Goal: Task Accomplishment & Management: Complete application form

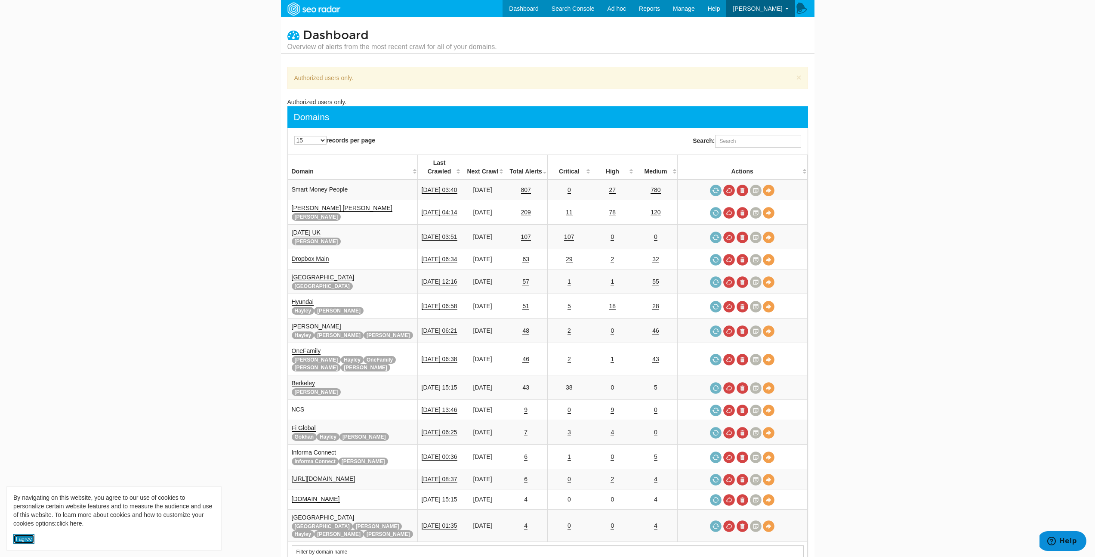
click at [22, 540] on button "I agree" at bounding box center [23, 538] width 21 height 9
click at [181, 421] on body "Dashboard Search Console Ad hoc Internet Archive Diff tool Mobile vs. Desktop F…" at bounding box center [547, 278] width 1095 height 557
click at [312, 186] on link "Smart Money People" at bounding box center [320, 189] width 56 height 7
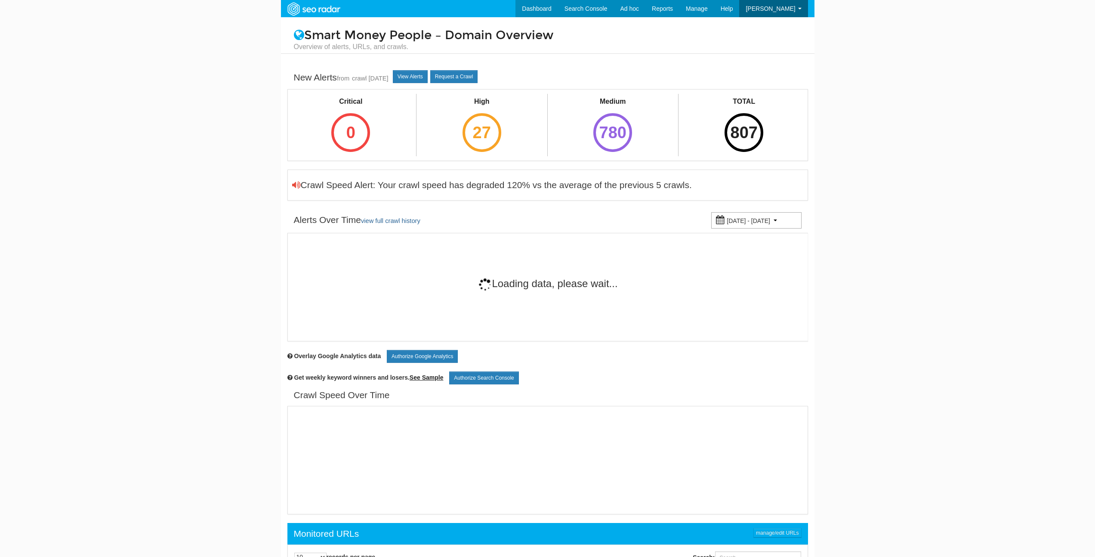
scroll to position [34, 0]
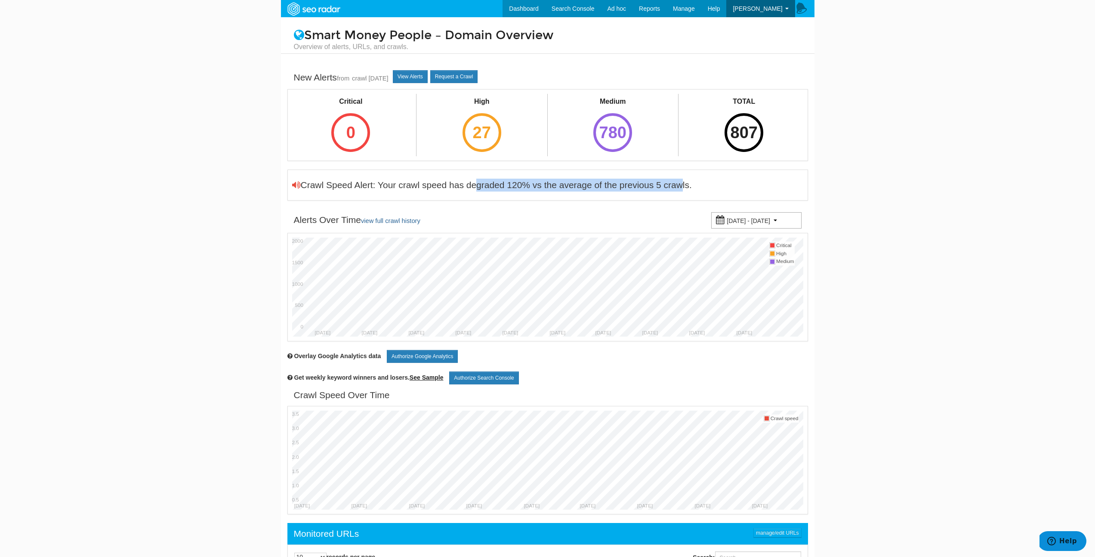
drag, startPoint x: 464, startPoint y: 187, endPoint x: 659, endPoint y: 187, distance: 194.6
click at [659, 187] on div "Crawl Speed Alert: Your crawl speed has degraded 120% vs the average of the pre…" at bounding box center [492, 185] width 400 height 13
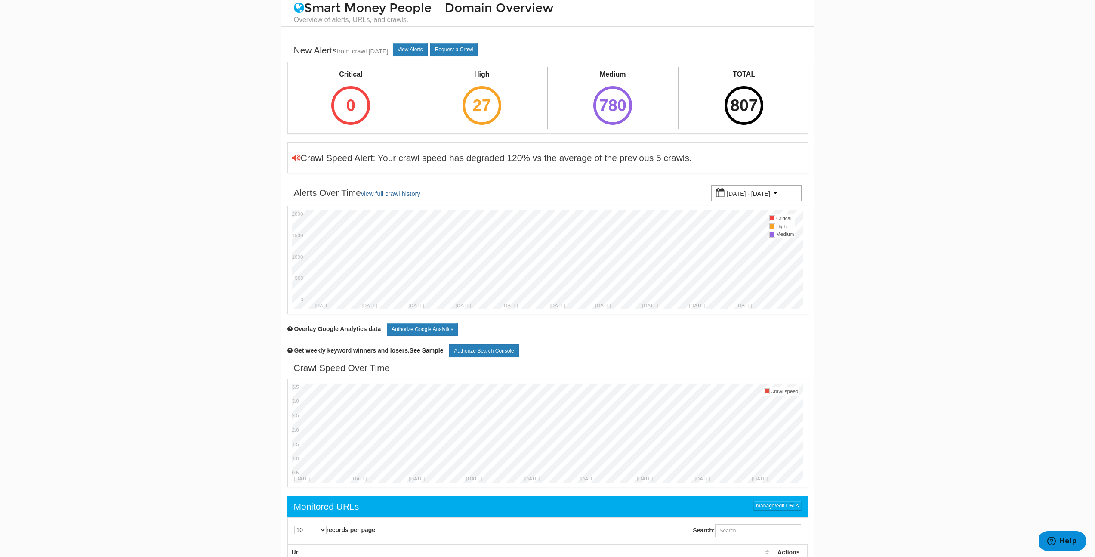
scroll to position [0, 0]
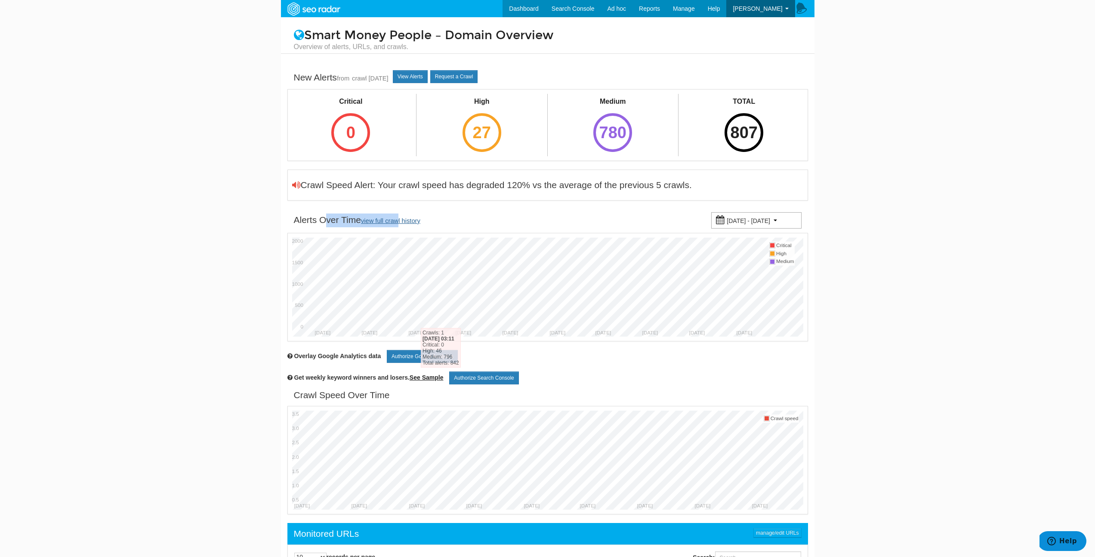
drag, startPoint x: 323, startPoint y: 220, endPoint x: 393, endPoint y: 220, distance: 69.7
click at [393, 220] on div "Alerts Over Time view full crawl history" at bounding box center [357, 220] width 127 height 14
click at [393, 220] on link "view full crawl history" at bounding box center [390, 220] width 59 height 7
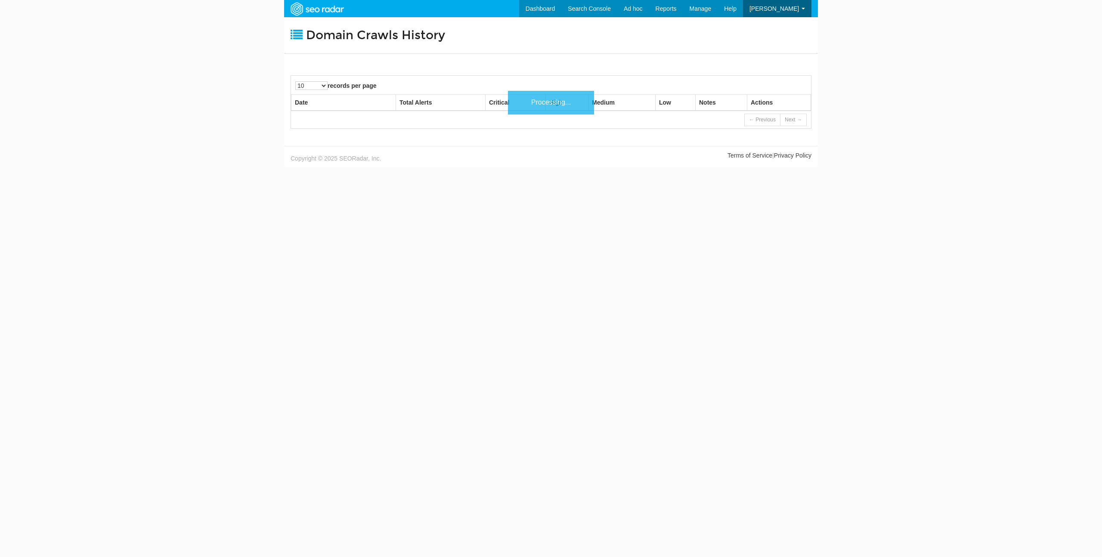
scroll to position [34, 0]
click at [446, 216] on body "Dashboard Search Console Ad hoc Internet Archive Diff tool Mobile vs. Desktop F…" at bounding box center [551, 278] width 1102 height 557
click at [206, 104] on body "Dashboard Search Console Ad hoc Internet Archive Diff tool Mobile vs. Desktop F…" at bounding box center [551, 278] width 1102 height 557
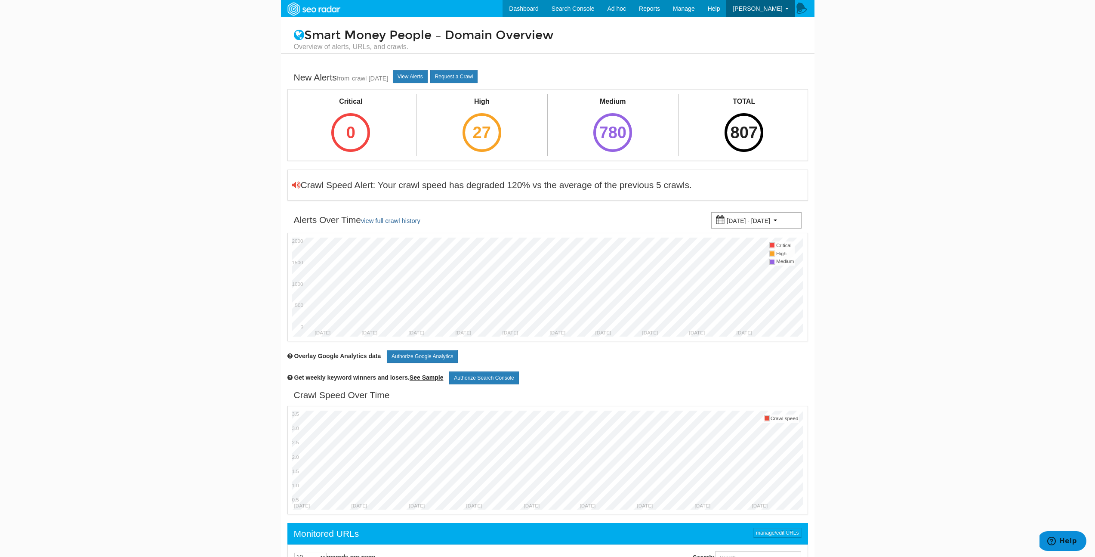
click at [393, 25] on div "Smart Money People – Domain Overview Overview of alerts, URLs, and crawls." at bounding box center [548, 35] width 534 height 37
click at [618, 25] on link "Internet Archive Diff tool" at bounding box center [587, 25] width 90 height 11
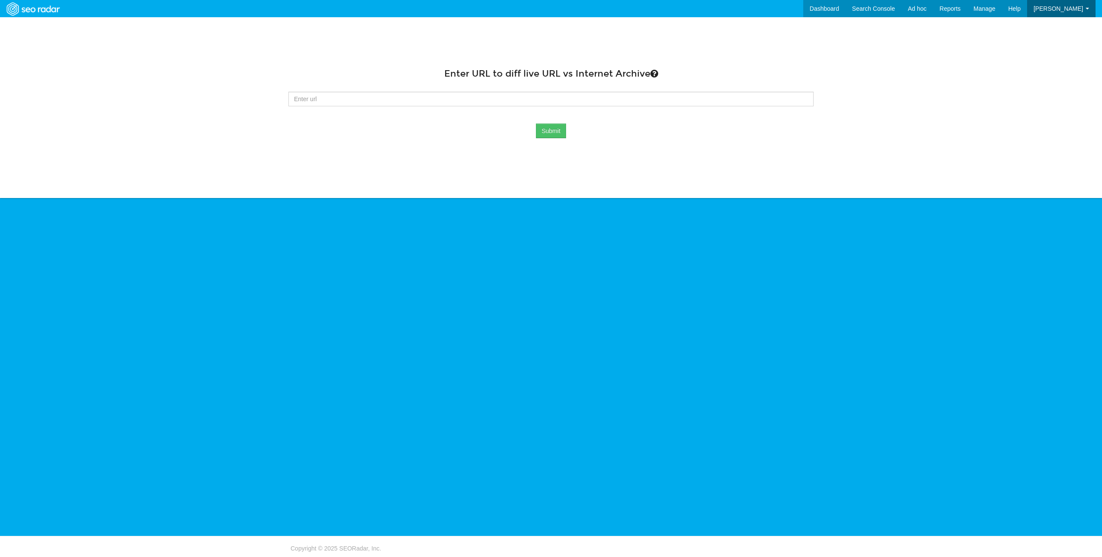
scroll to position [34, 0]
click at [905, 46] on link "Fetch vs. Rendered" at bounding box center [887, 47] width 90 height 11
click at [41, 8] on img at bounding box center [32, 8] width 59 height 15
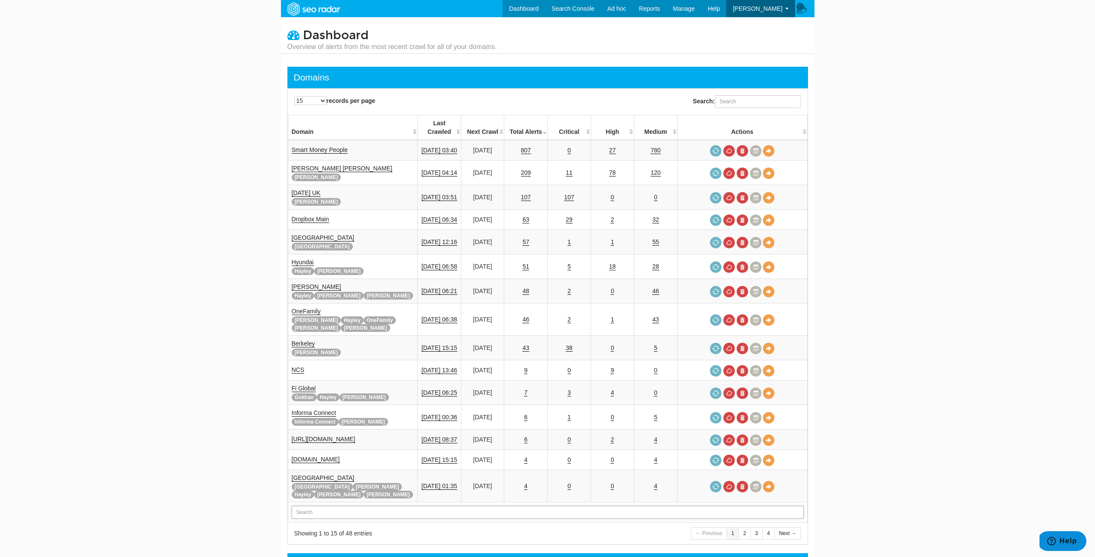
click at [408, 506] on input "text" at bounding box center [548, 512] width 512 height 13
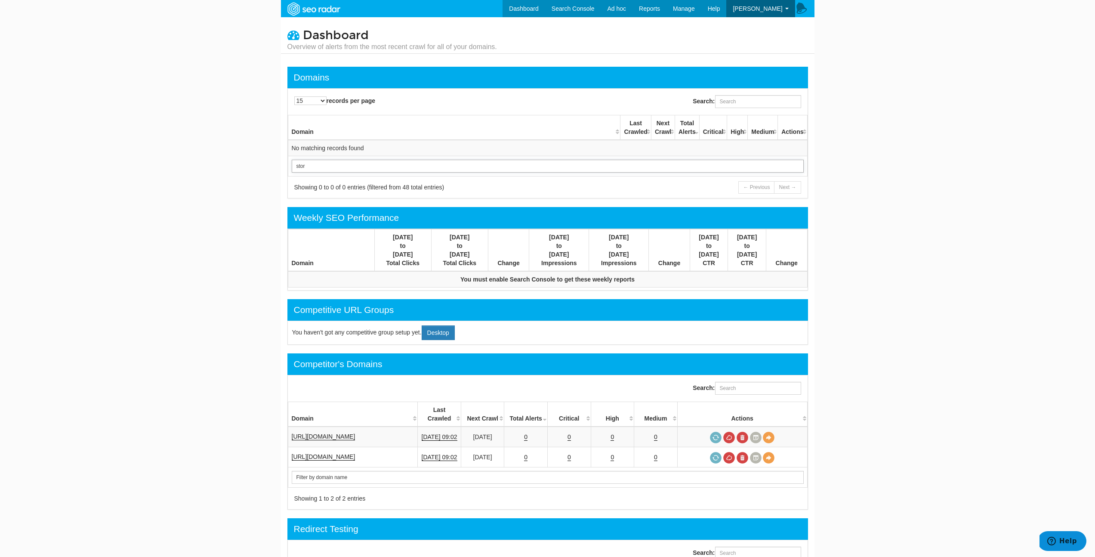
type input "stor"
click at [495, 71] on div "Domains" at bounding box center [548, 78] width 521 height 22
click at [539, 9] on link "Dashboard" at bounding box center [524, 8] width 43 height 17
click at [663, 25] on link "Domains" at bounding box center [666, 25] width 71 height 11
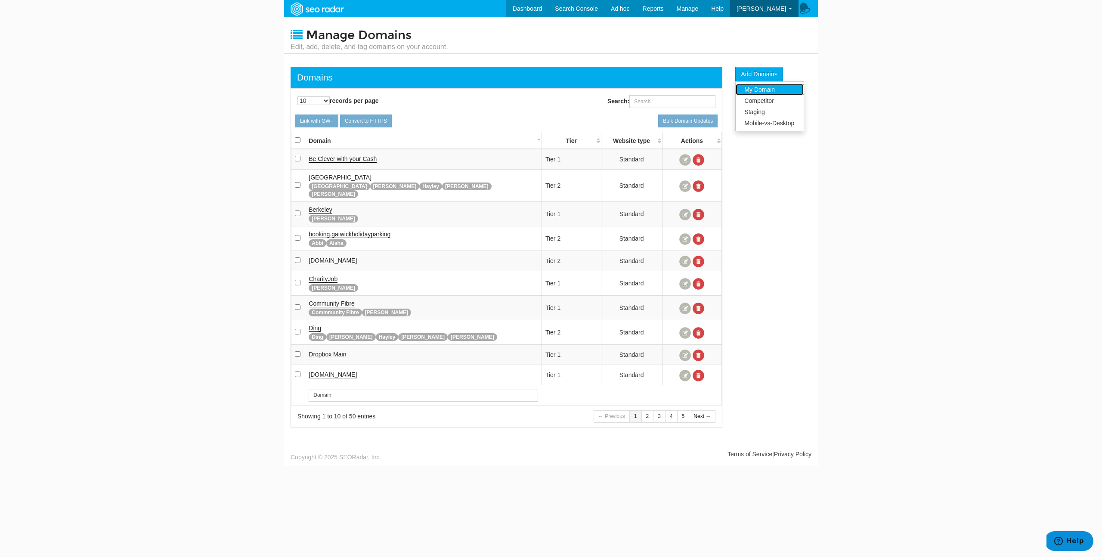
click at [770, 91] on link "My Domain" at bounding box center [770, 89] width 68 height 11
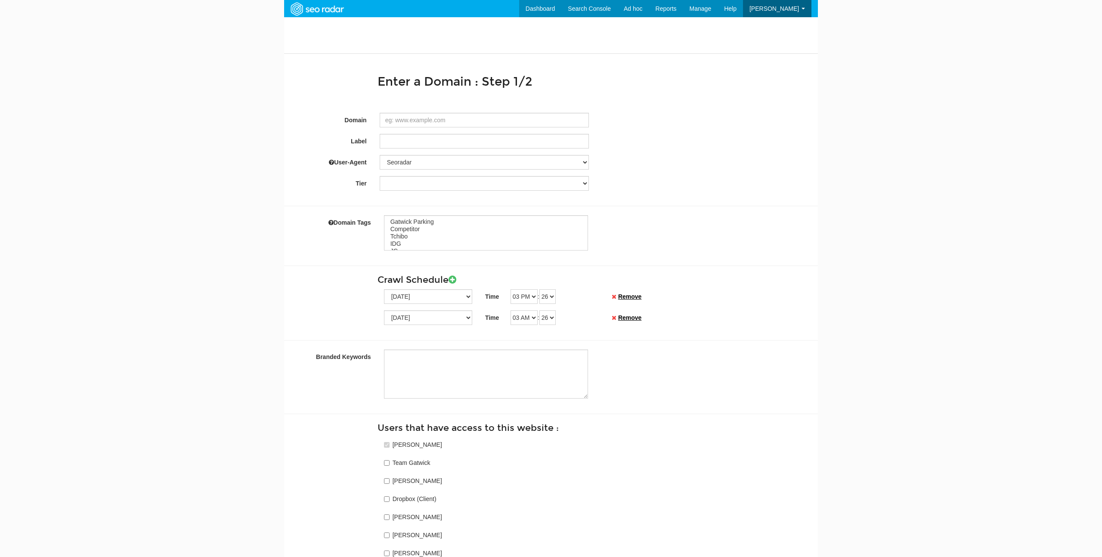
select select
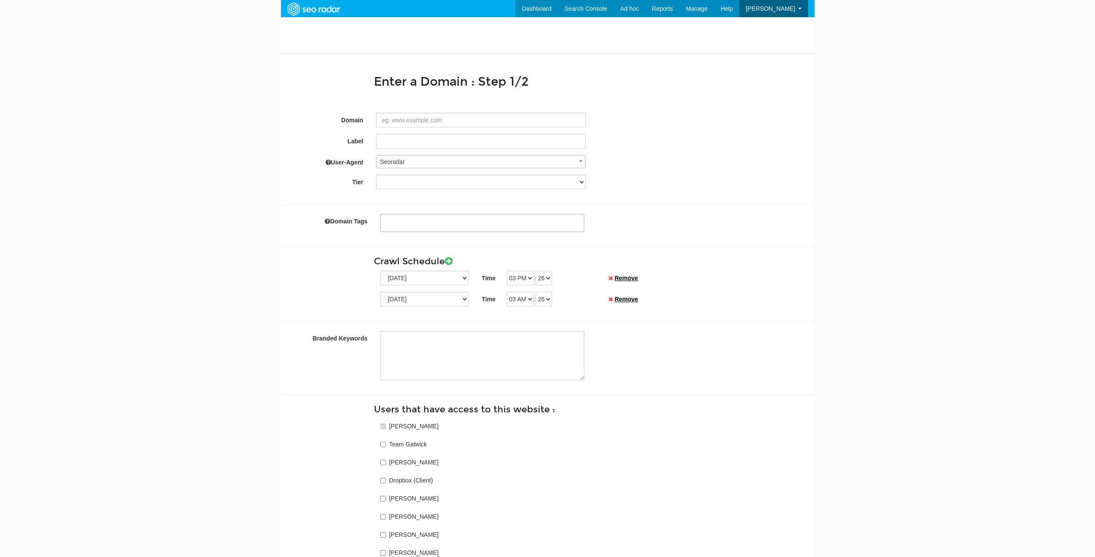
scroll to position [34, 0]
click at [415, 120] on input "Domain" at bounding box center [481, 120] width 210 height 15
type input "UK Storage"
click at [415, 122] on input "UK Storage" at bounding box center [481, 120] width 210 height 15
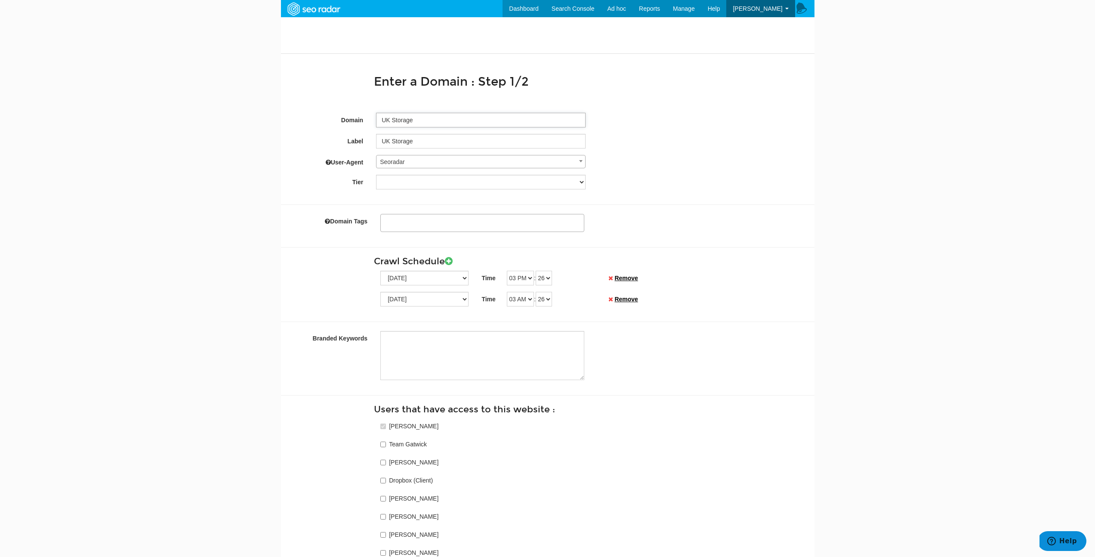
click at [415, 122] on input "UK Storage" at bounding box center [481, 120] width 210 height 15
paste input "https://www.ukstoragecompany.co.uk/"
type input "https://www.ukstoragecompany.co.uk"
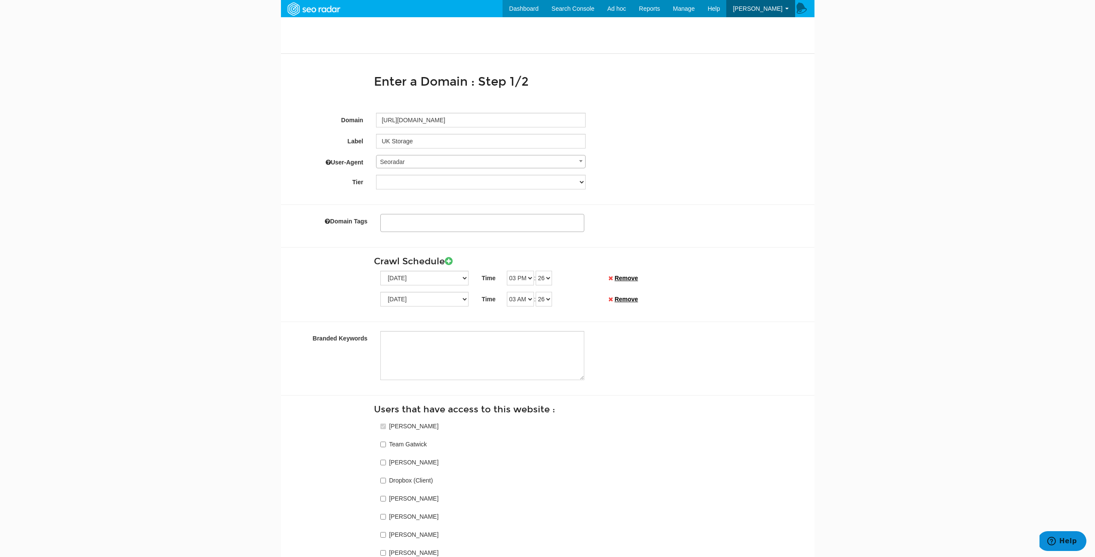
type textarea "ukstoragecompany co"
click at [623, 142] on div "Label https://www.ukstoragecompany.co.uk" at bounding box center [548, 141] width 534 height 15
click at [403, 138] on input "https://www.ukstoragecompany.co.uk" at bounding box center [481, 141] width 210 height 15
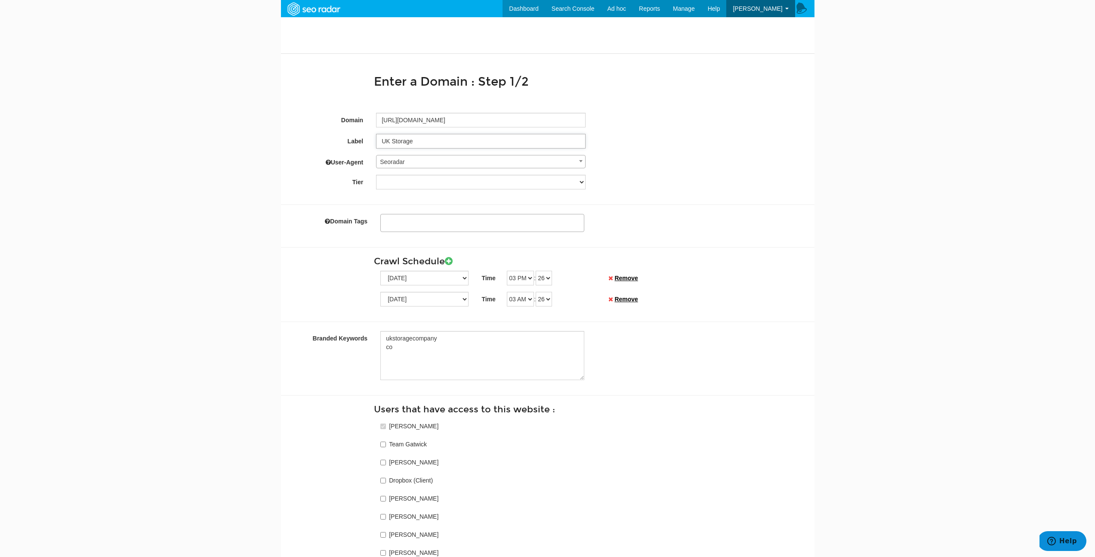
type input "UK Storage"
click at [699, 151] on form "Value of Staging Domain is invalid Domain https://www.ukstoragecompany.co.uk La…" at bounding box center [548, 535] width 521 height 885
click at [510, 164] on span "Seoradar" at bounding box center [481, 162] width 209 height 12
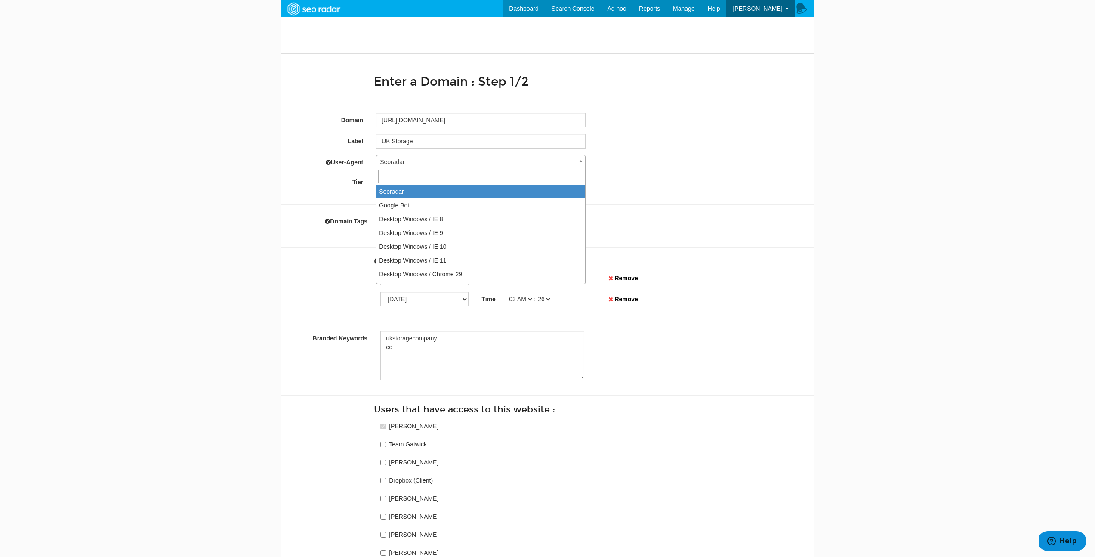
click at [647, 169] on form "Value of Staging Domain is invalid Domain https://www.ukstoragecompany.co.uk La…" at bounding box center [548, 535] width 521 height 885
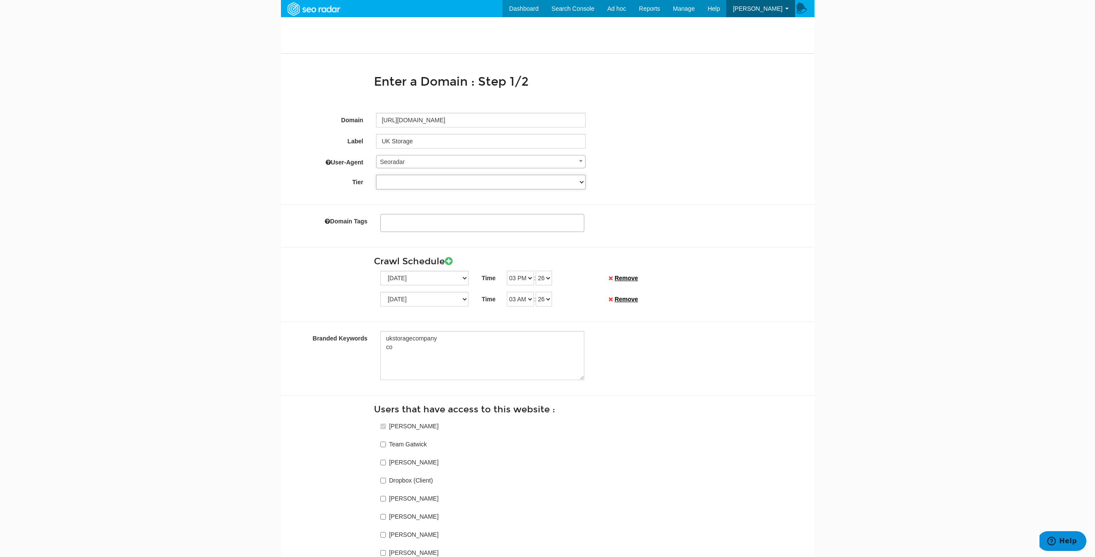
click at [441, 178] on select "Tier 1 Tier 2" at bounding box center [481, 182] width 210 height 15
select select "5"
click at [376, 175] on select "Tier 1 Tier 2" at bounding box center [481, 182] width 210 height 15
click at [431, 225] on ul at bounding box center [482, 221] width 203 height 13
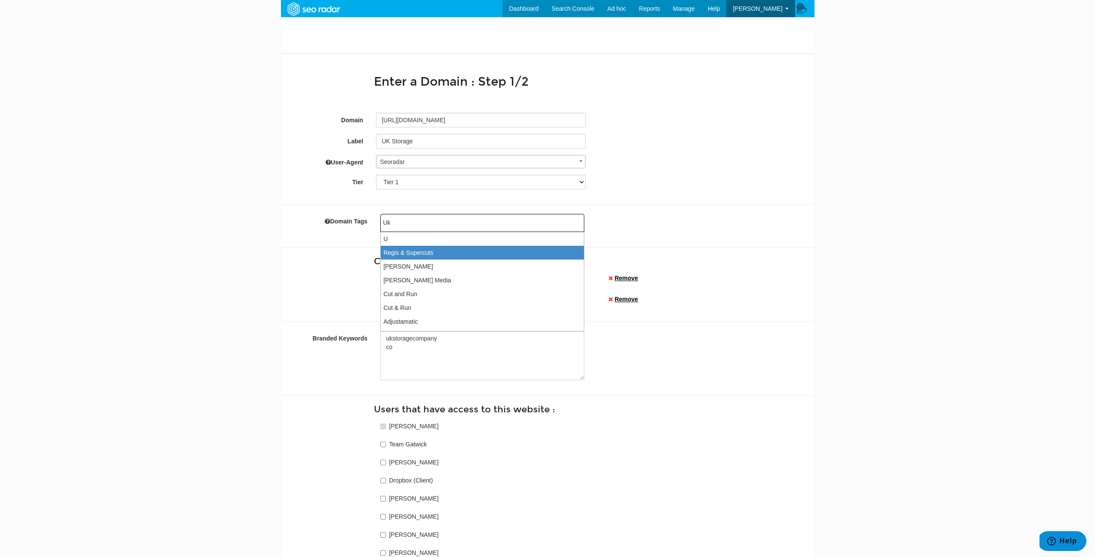
type input "Uk"
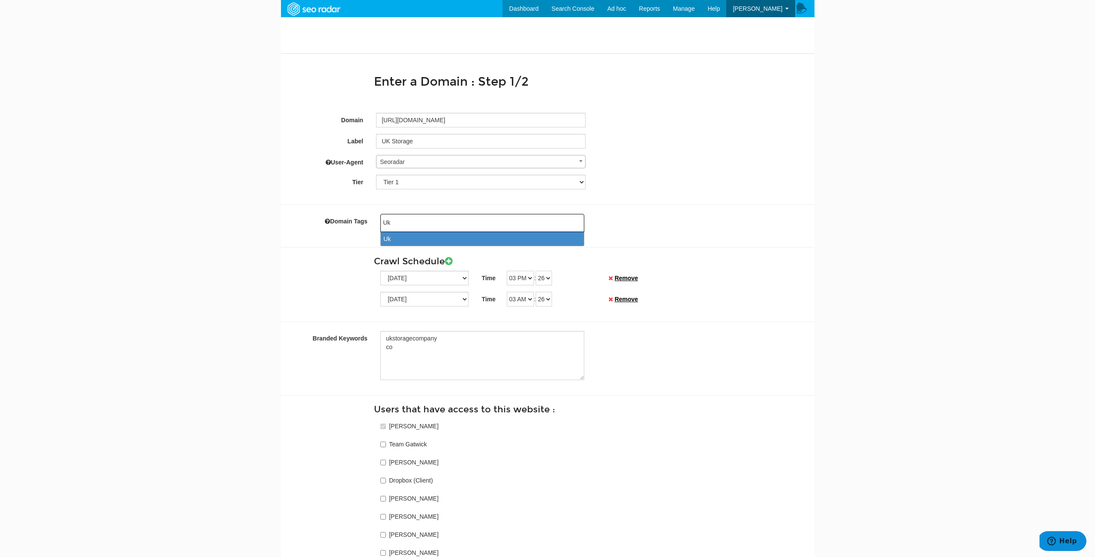
type input "Uk S"
type input "Uk"
type input "U"
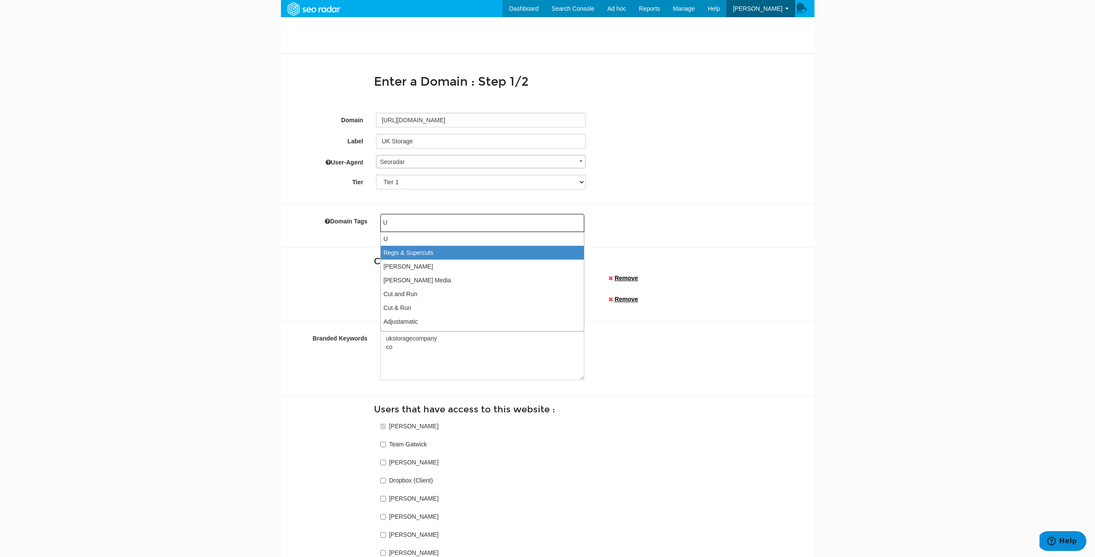
type input "UK"
type input "UK S"
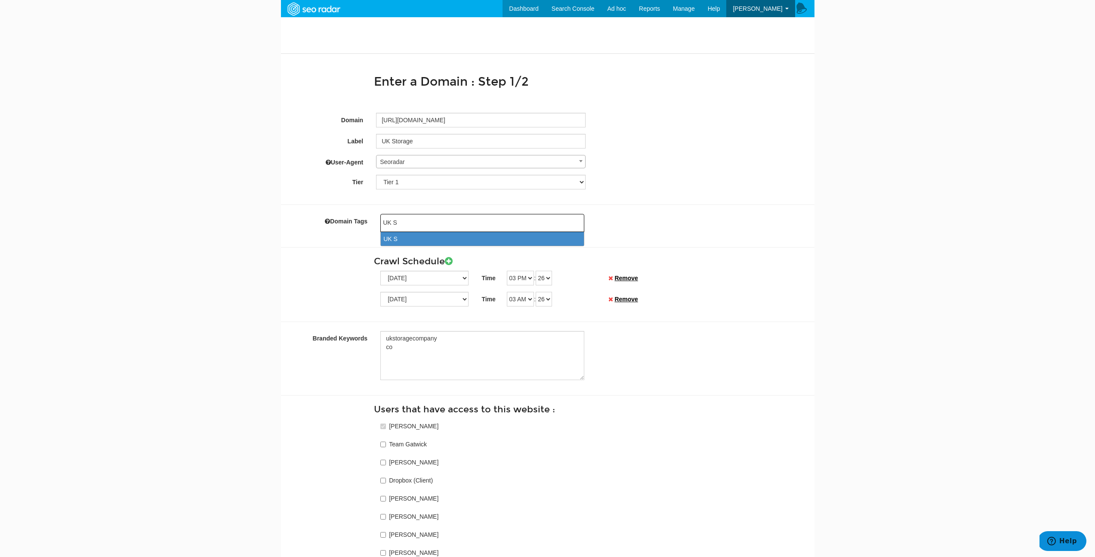
type input "UK St"
type input "UK Stor"
type input "UK Stora"
type input "UK Storag"
type input "UK Storage"
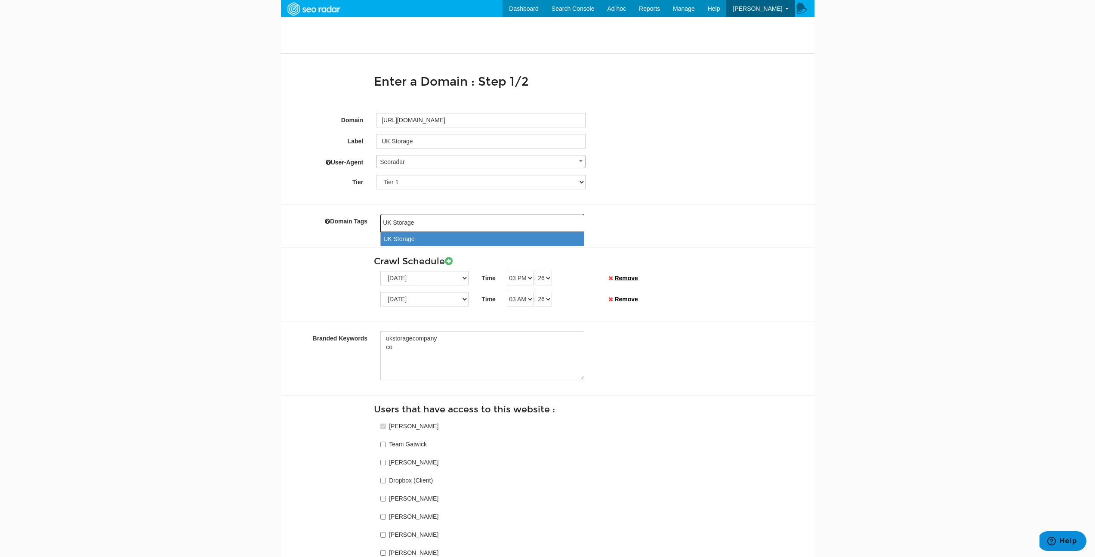
select select "UK Storage"
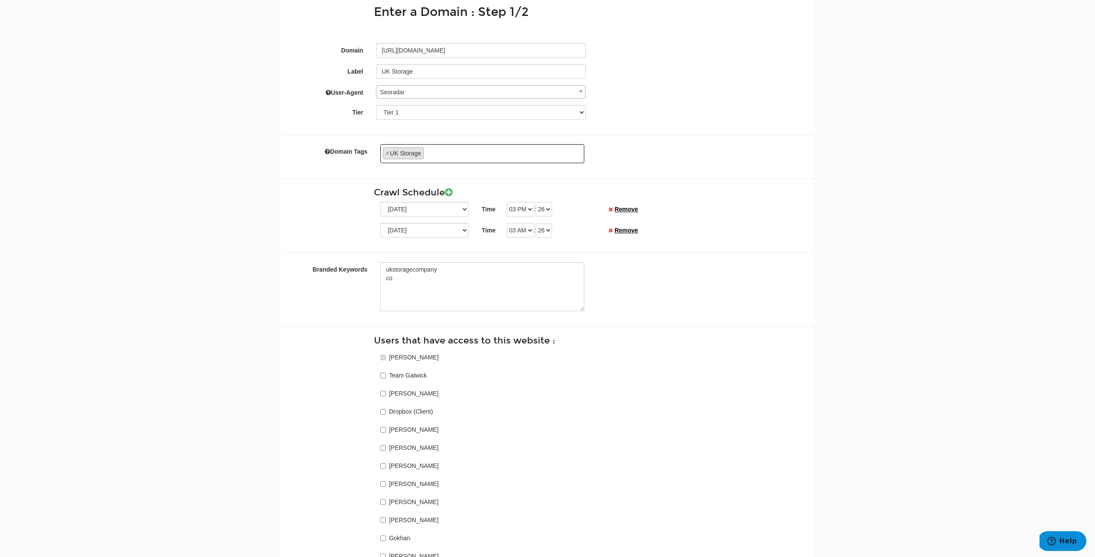
scroll to position [70, 0]
click at [405, 274] on textarea "ukstoragecompany co" at bounding box center [482, 286] width 204 height 49
click at [415, 266] on textarea "ukstoragecompany" at bounding box center [482, 286] width 204 height 49
click at [413, 267] on textarea "ukstoragecompany" at bounding box center [482, 286] width 204 height 49
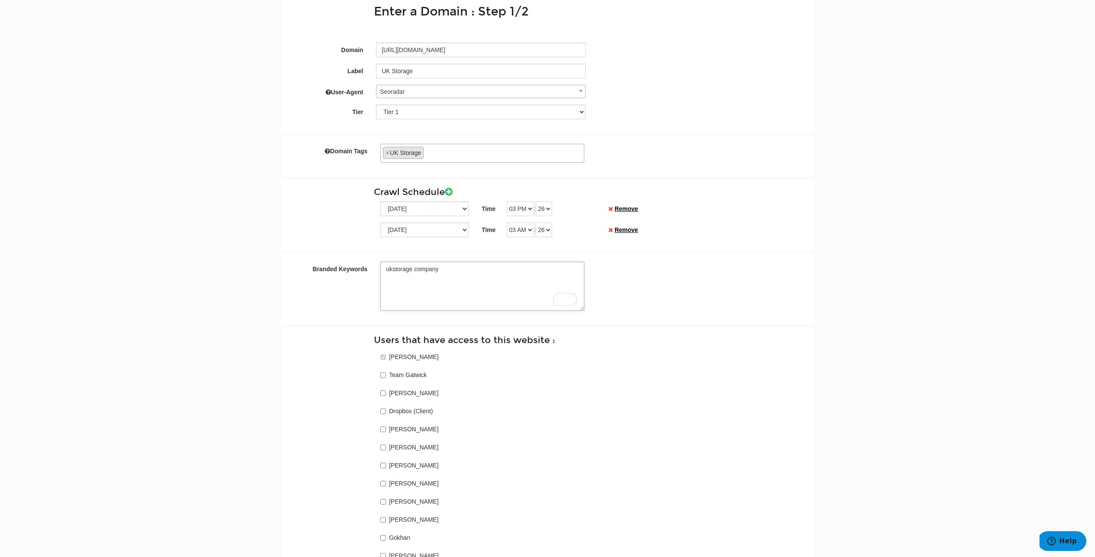
click at [392, 267] on textarea "ukstorage company" at bounding box center [482, 286] width 204 height 49
type textarea "uk storage company"
click at [682, 264] on div "Branded Keywords uk storage company" at bounding box center [548, 286] width 521 height 49
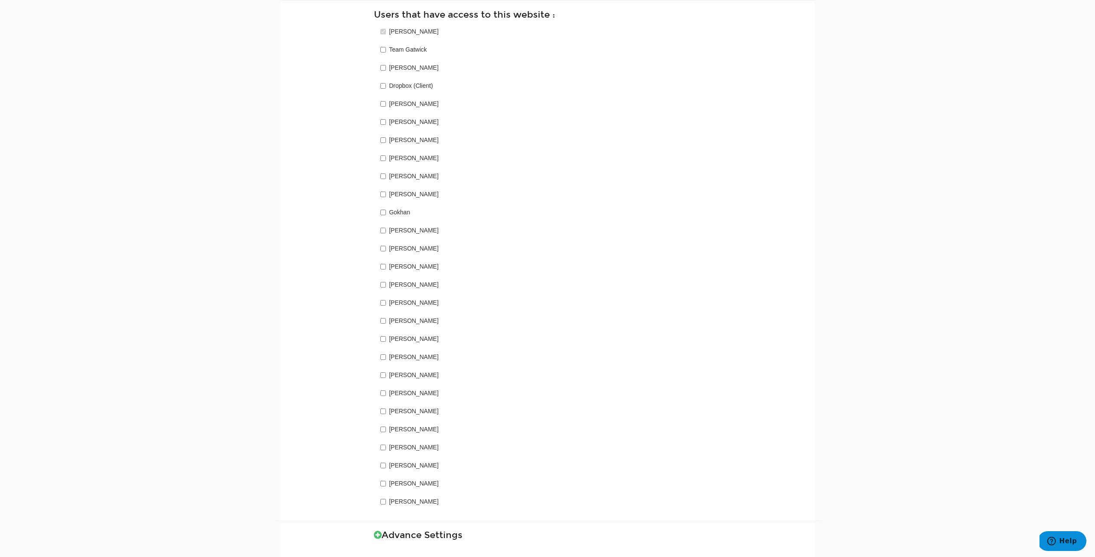
scroll to position [458, 0]
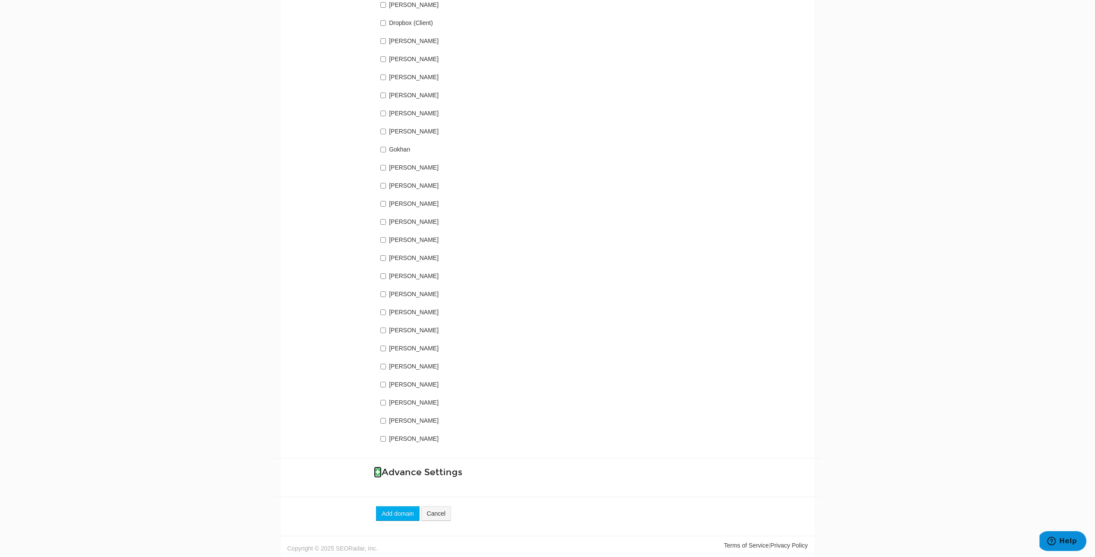
click at [376, 473] on icon at bounding box center [378, 471] width 8 height 9
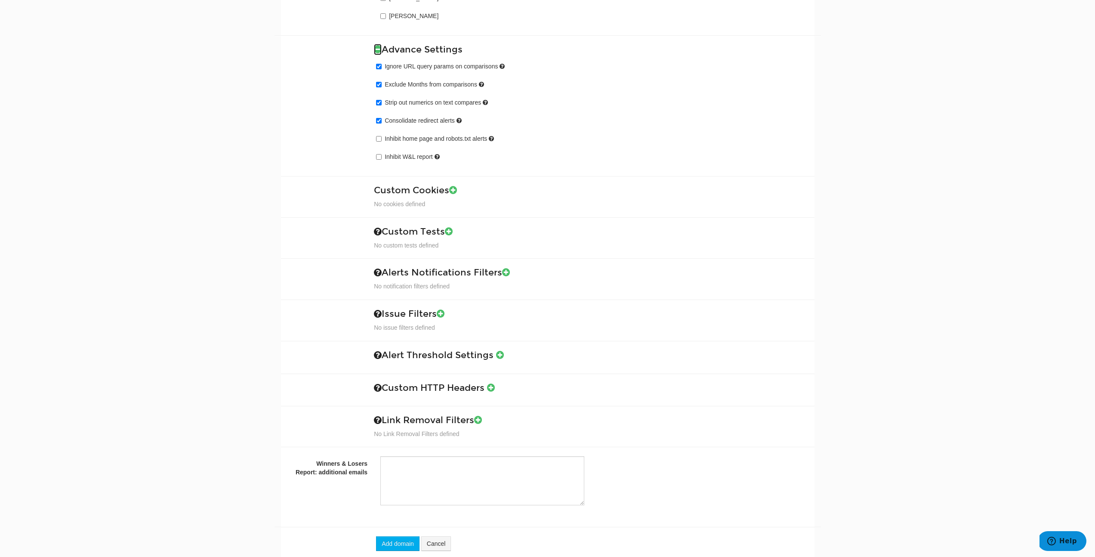
scroll to position [882, 0]
click at [453, 232] on icon at bounding box center [449, 230] width 8 height 9
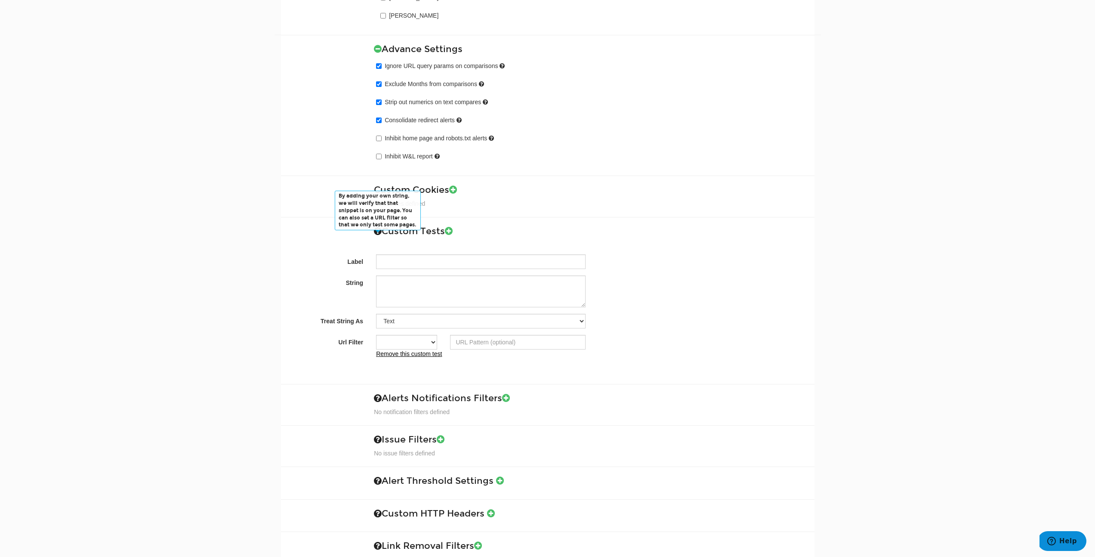
click at [377, 229] on h3 "By adding your own string, we will verify that that snippet is on your page. Yo…" at bounding box center [591, 231] width 434 height 10
click at [436, 340] on select "Contains Exactly matches All" at bounding box center [406, 342] width 61 height 15
click at [455, 319] on select "Text Custom Regular Expression Custom XPath" at bounding box center [481, 321] width 210 height 15
click at [453, 229] on icon at bounding box center [449, 230] width 8 height 9
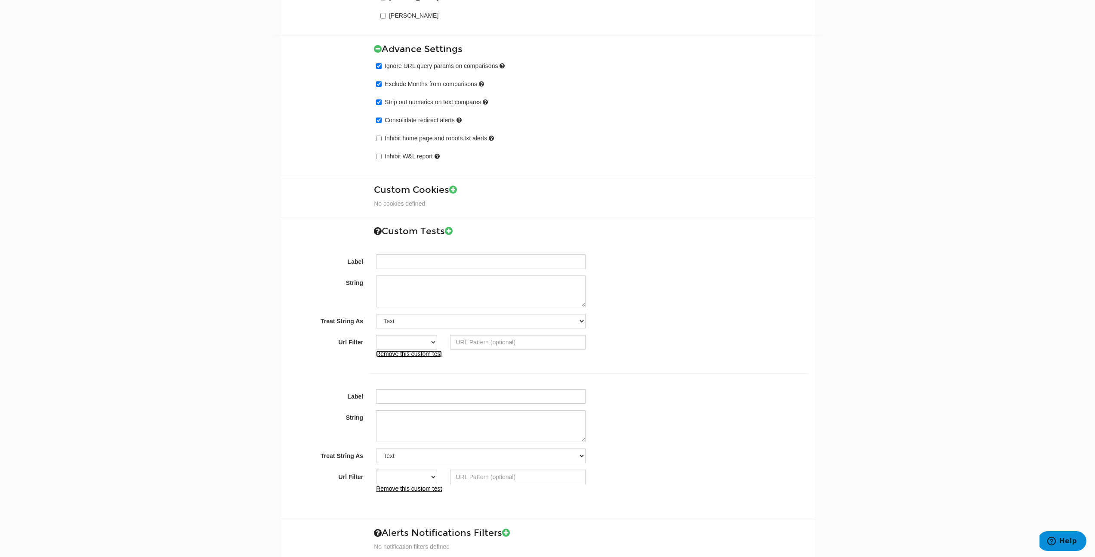
click at [421, 352] on link "Remove this custom test" at bounding box center [409, 353] width 66 height 7
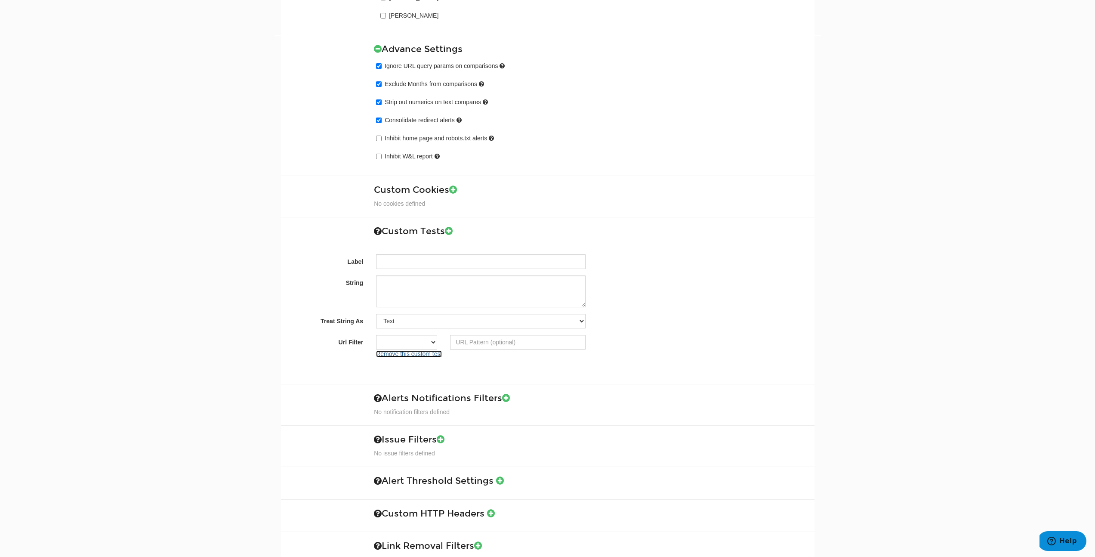
click at [421, 352] on link "Remove this custom test" at bounding box center [409, 353] width 66 height 7
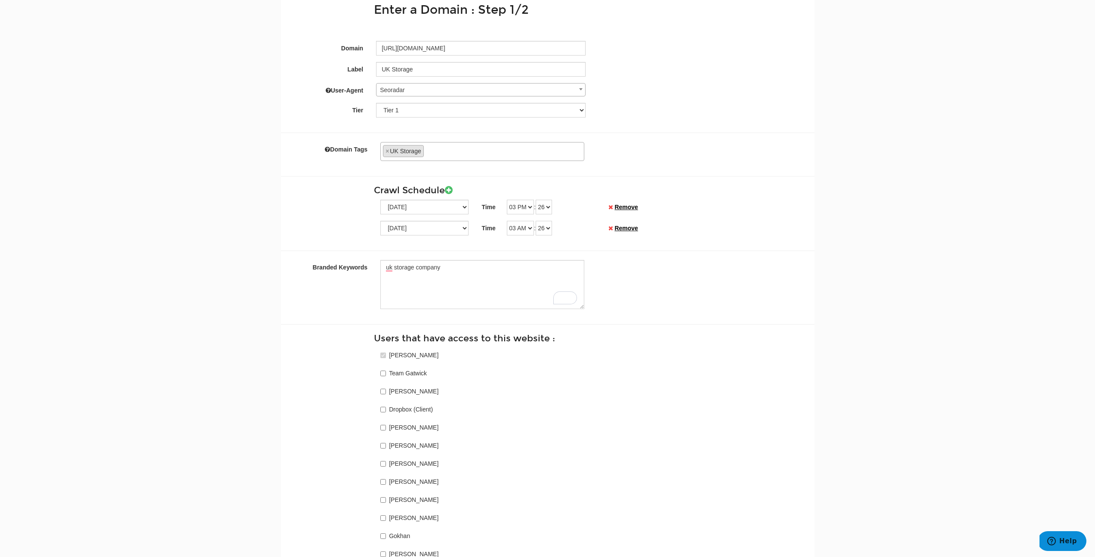
scroll to position [0, 0]
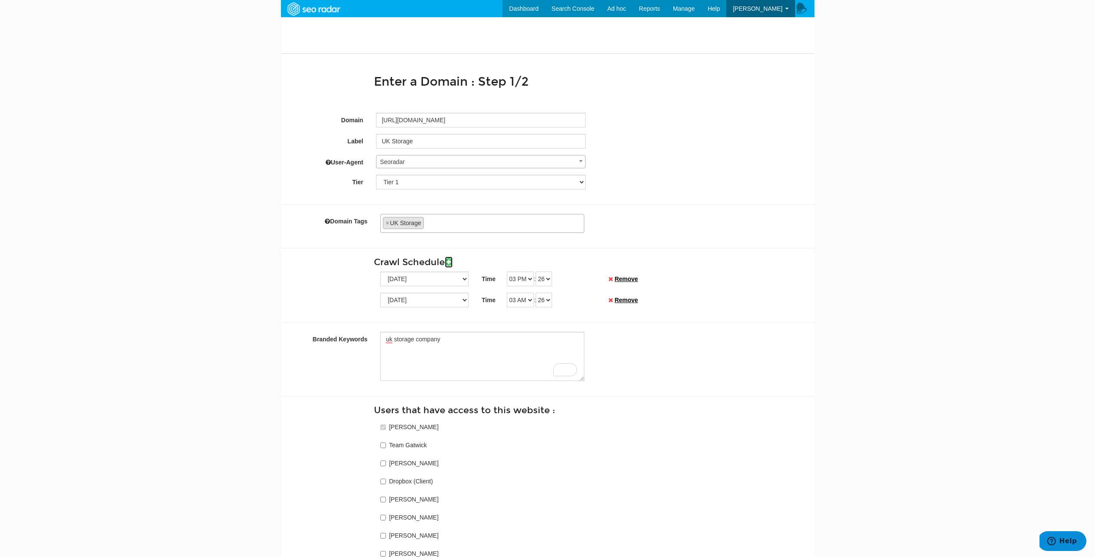
click at [451, 262] on icon at bounding box center [449, 261] width 8 height 9
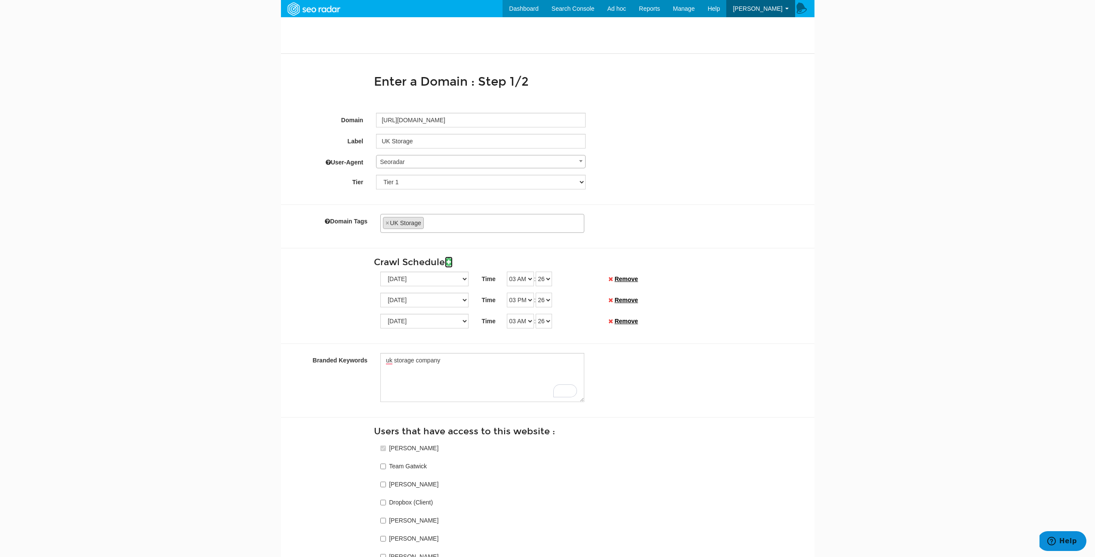
click at [451, 262] on icon at bounding box center [449, 261] width 8 height 9
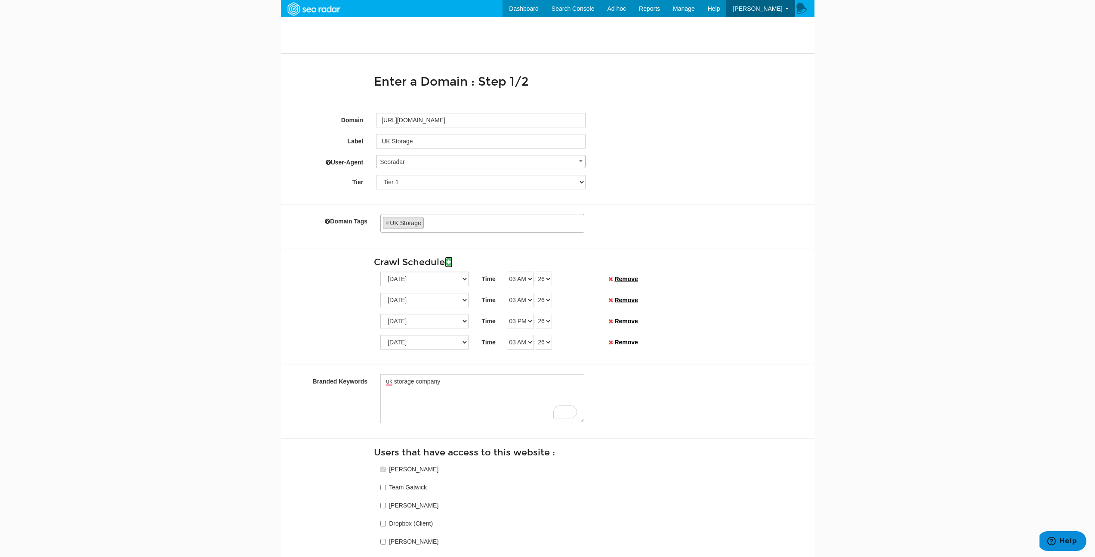
click at [451, 262] on icon at bounding box center [449, 261] width 8 height 9
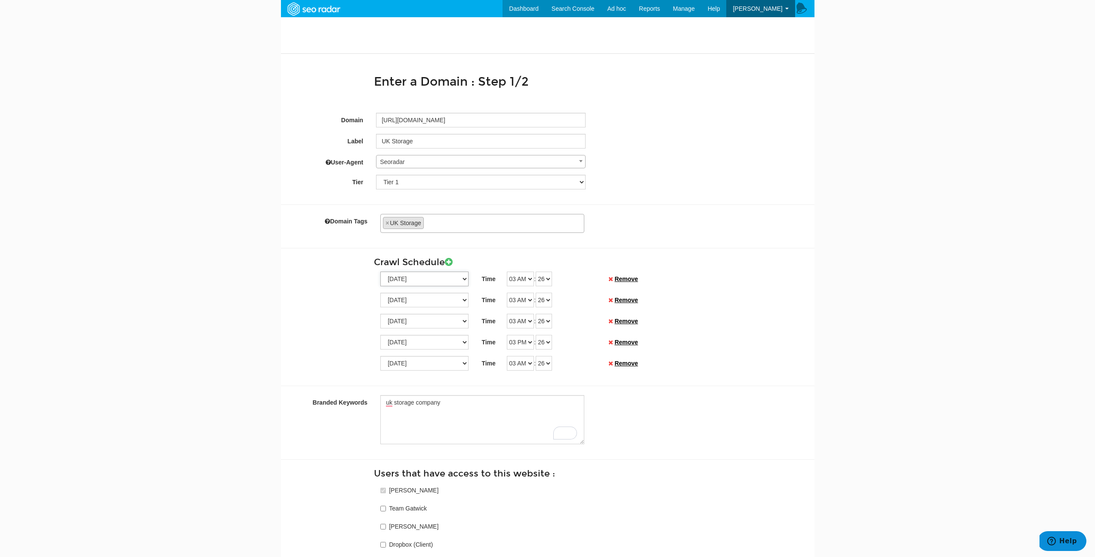
click at [449, 282] on select "Sunday Monday Tuesday Wednesday Thursday Friday Saturday" at bounding box center [424, 279] width 88 height 15
select select "1"
click at [380, 272] on select "Sunday Monday Tuesday Wednesday Thursday Friday Saturday" at bounding box center [424, 279] width 88 height 15
click at [449, 293] on select "Sunday Monday Tuesday Wednesday Thursday Friday Saturday" at bounding box center [424, 300] width 88 height 15
select select "2"
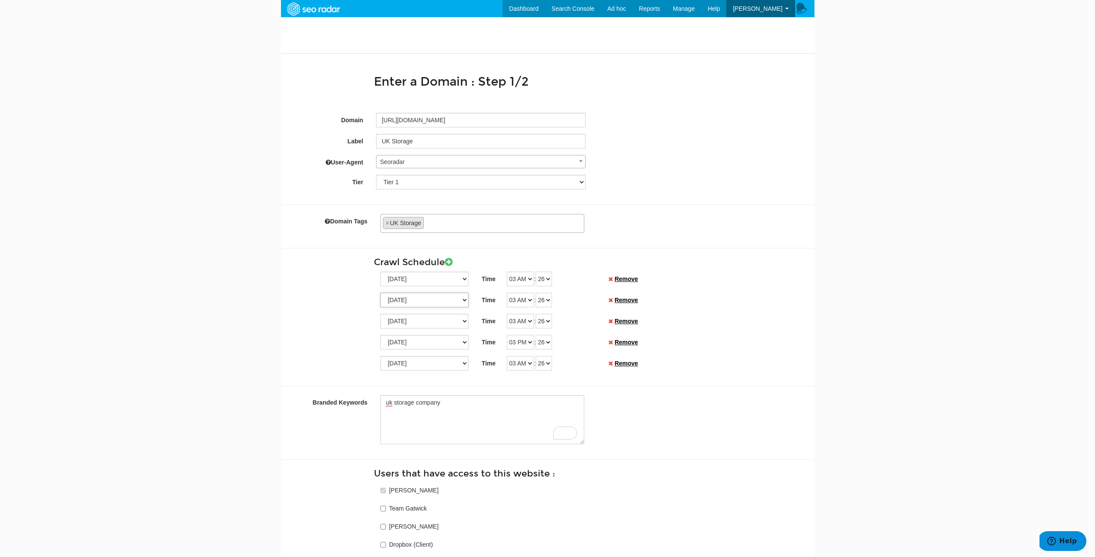
click at [380, 293] on select "Sunday Monday Tuesday Wednesday Thursday Friday Saturday" at bounding box center [424, 300] width 88 height 15
click at [439, 322] on select "Sunday Monday Tuesday Wednesday Thursday Friday Saturday" at bounding box center [424, 321] width 88 height 15
select select "3"
click at [380, 314] on select "Sunday Monday Tuesday Wednesday Thursday Friday Saturday" at bounding box center [424, 321] width 88 height 15
click at [457, 341] on select "Sunday Monday Tuesday Wednesday Thursday Friday Saturday" at bounding box center [424, 342] width 88 height 15
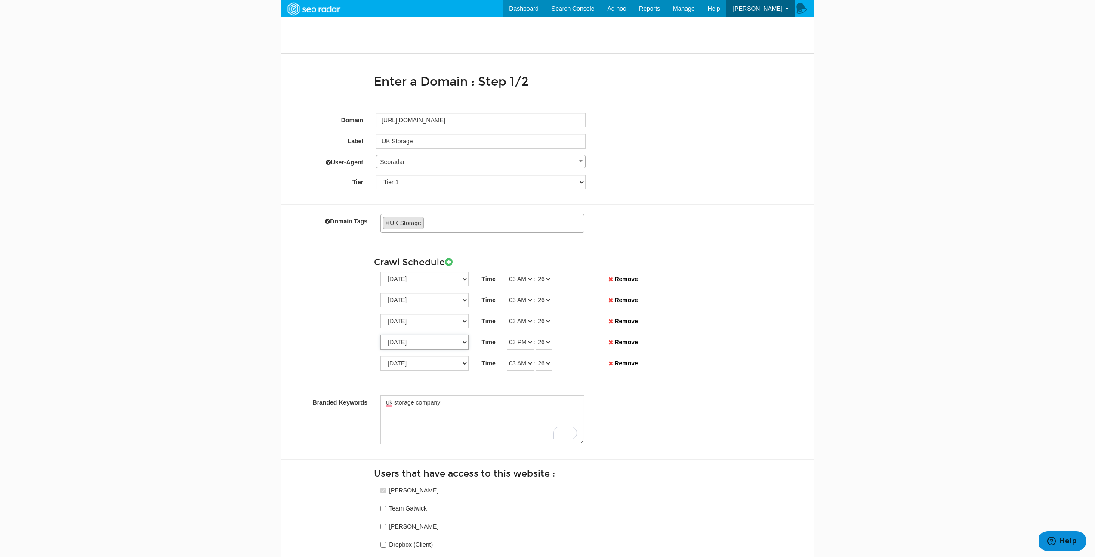
select select "4"
click at [380, 335] on select "Sunday Monday Tuesday Wednesday Thursday Friday Saturday" at bounding box center [424, 342] width 88 height 15
click at [439, 365] on select "Sunday Monday Tuesday Wednesday Thursday Friday Saturday" at bounding box center [424, 363] width 88 height 15
select select "5"
click at [380, 356] on select "Sunday Monday Tuesday Wednesday Thursday Friday Saturday" at bounding box center [424, 363] width 88 height 15
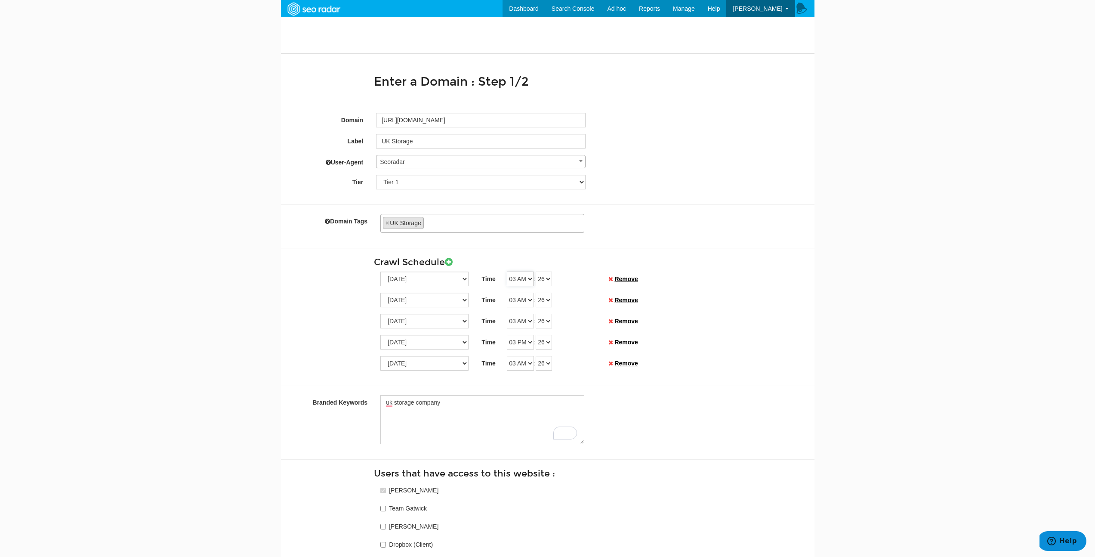
click at [521, 280] on select "12 AM 01 AM 02 AM 03 AM 04 AM 05 AM 06 AM 07 AM 08 AM 09 AM 10 AM 11 AM 12 PM 0…" at bounding box center [520, 279] width 27 height 15
select select "09"
click at [507, 272] on select "12 AM 01 AM 02 AM 03 AM 04 AM 05 AM 06 AM 07 AM 08 AM 09 AM 10 AM 11 AM 12 PM 0…" at bounding box center [520, 279] width 27 height 15
click at [521, 299] on select "12 AM 01 AM 02 AM 03 AM 04 AM 05 AM 06 AM 07 AM 08 AM 09 AM 10 AM 11 AM 12 PM 0…" at bounding box center [520, 300] width 27 height 15
select select "09"
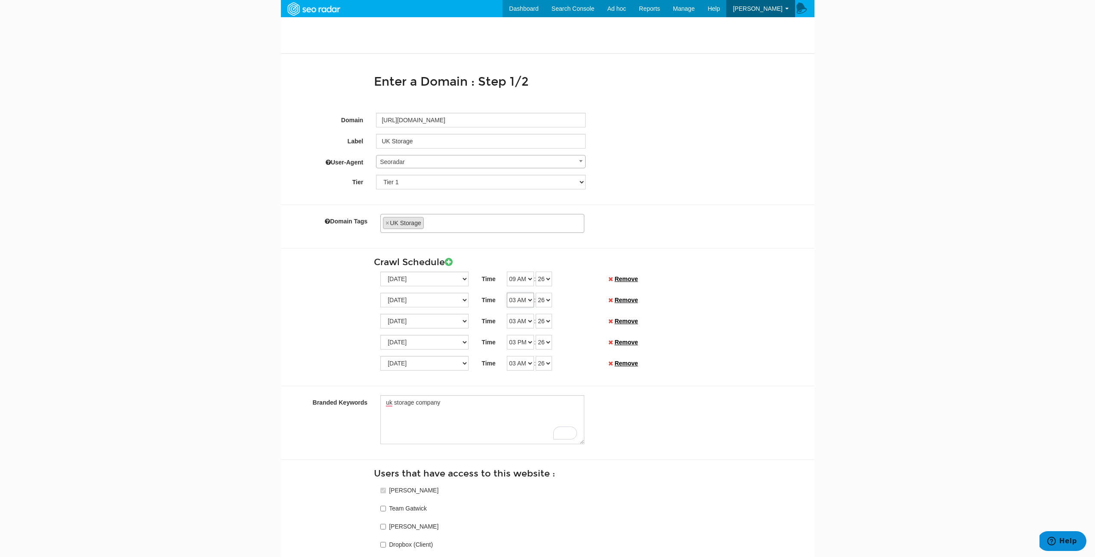
click at [507, 293] on select "12 AM 01 AM 02 AM 03 AM 04 AM 05 AM 06 AM 07 AM 08 AM 09 AM 10 AM 11 AM 12 PM 0…" at bounding box center [520, 300] width 27 height 15
click at [522, 321] on select "12 AM 01 AM 02 AM 03 AM 04 AM 05 AM 06 AM 07 AM 08 AM 09 AM 10 AM 11 AM 12 PM 0…" at bounding box center [520, 321] width 27 height 15
select select "09"
click at [507, 314] on select "12 AM 01 AM 02 AM 03 AM 04 AM 05 AM 06 AM 07 AM 08 AM 09 AM 10 AM 11 AM 12 PM 0…" at bounding box center [520, 321] width 27 height 15
click at [521, 342] on select "12 AM 01 AM 02 AM 03 AM 04 AM 05 AM 06 AM 07 AM 08 AM 09 AM 10 AM 11 AM 12 PM 0…" at bounding box center [520, 342] width 27 height 15
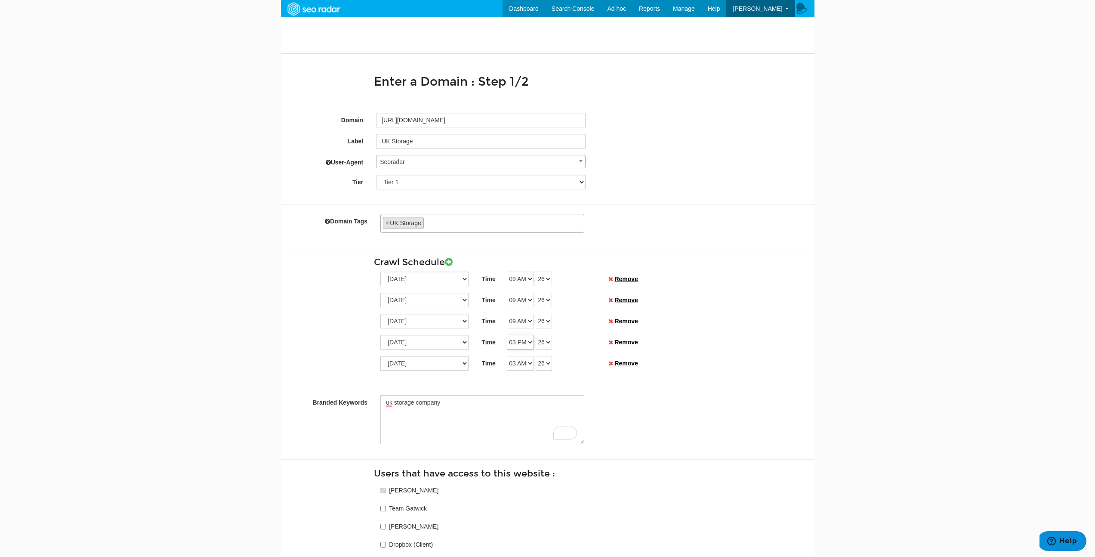
select select "21"
click at [507, 335] on select "12 AM 01 AM 02 AM 03 AM 04 AM 05 AM 06 AM 07 AM 08 AM 09 AM 10 AM 11 AM 12 PM 0…" at bounding box center [520, 342] width 27 height 15
click at [525, 359] on select "12 AM 01 AM 02 AM 03 AM 04 AM 05 AM 06 AM 07 AM 08 AM 09 AM 10 AM 11 AM 12 PM 0…" at bounding box center [520, 363] width 27 height 15
select select "09"
click at [507, 356] on select "12 AM 01 AM 02 AM 03 AM 04 AM 05 AM 06 AM 07 AM 08 AM 09 AM 10 AM 11 AM 12 PM 0…" at bounding box center [520, 363] width 27 height 15
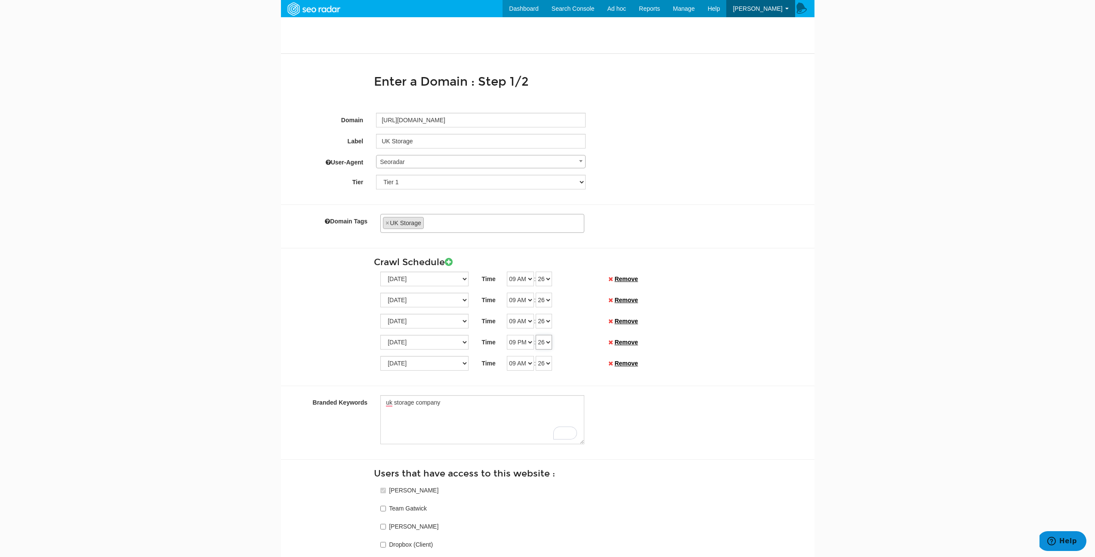
click at [551, 341] on select "00 01 02 03 04 05 06 07 08 09 10 11 12 13 14 15 16 17 18 19 20 21 22 23 24 25 2…" at bounding box center [544, 342] width 16 height 15
select select "00"
click at [539, 335] on select "00 01 02 03 04 05 06 07 08 09 10 11 12 13 14 15 16 17 18 19 20 21 22 23 24 25 2…" at bounding box center [544, 342] width 16 height 15
click at [542, 357] on select "00 01 02 03 04 05 06 07 08 09 10 11 12 13 14 15 16 17 18 19 20 21 22 23 24 25 2…" at bounding box center [544, 363] width 16 height 15
select select "00"
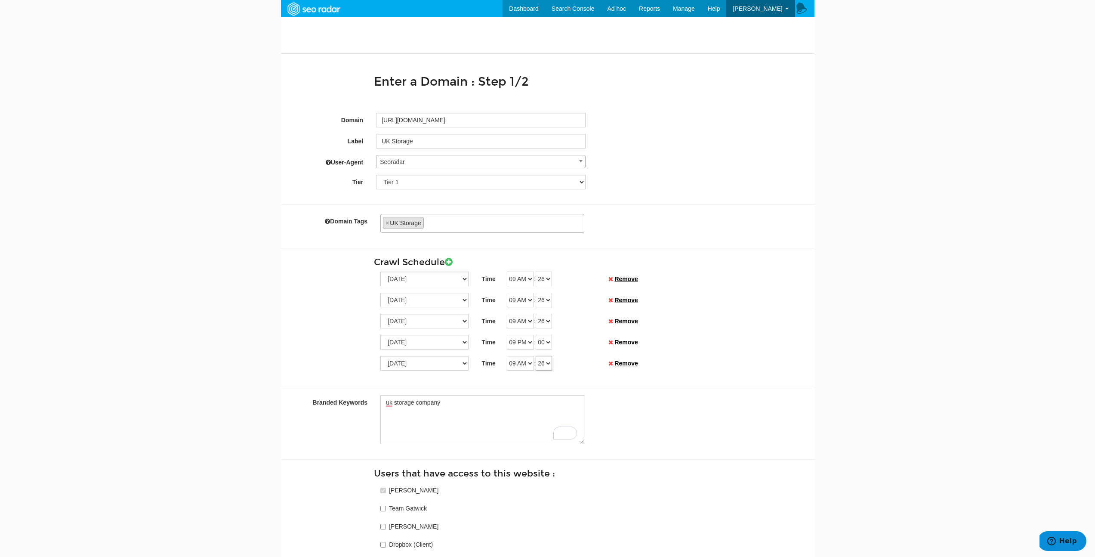
click at [539, 356] on select "00 01 02 03 04 05 06 07 08 09 10 11 12 13 14 15 16 17 18 19 20 21 22 23 24 25 2…" at bounding box center [544, 363] width 16 height 15
click at [519, 343] on select "12 AM 01 AM 02 AM 03 AM 04 AM 05 AM 06 AM 07 AM 08 AM 09 AM 10 AM 11 AM 12 PM 0…" at bounding box center [520, 342] width 27 height 15
select select "09"
click at [507, 335] on select "12 AM 01 AM 02 AM 03 AM 04 AM 05 AM 06 AM 07 AM 08 AM 09 AM 10 AM 11 AM 12 PM 0…" at bounding box center [520, 342] width 27 height 15
click at [724, 337] on div "Sunday Monday Tuesday Wednesday Thursday Friday Saturday Time 12 AM 01 AM 02 AM…" at bounding box center [548, 342] width 521 height 15
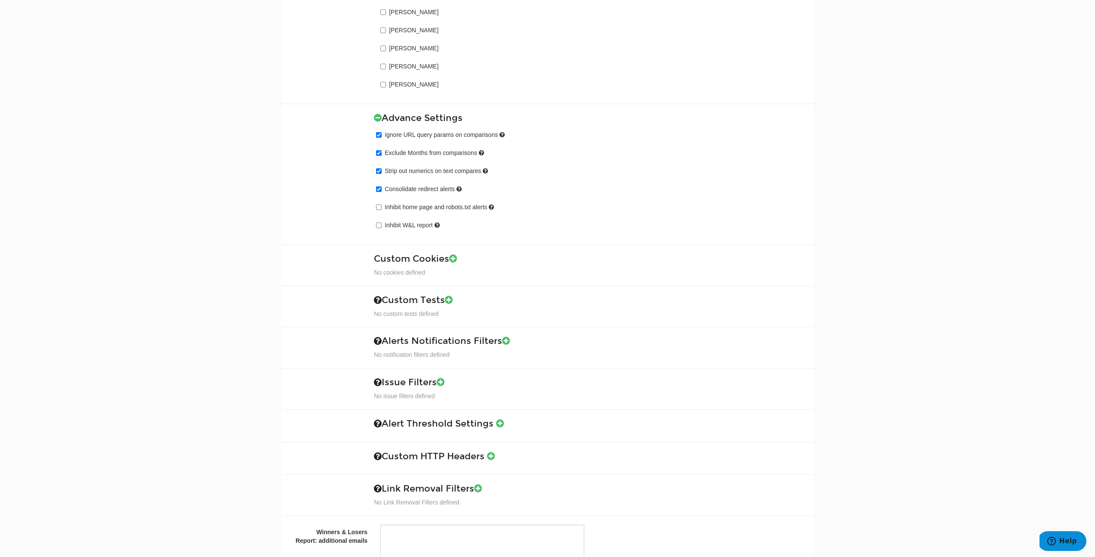
scroll to position [974, 0]
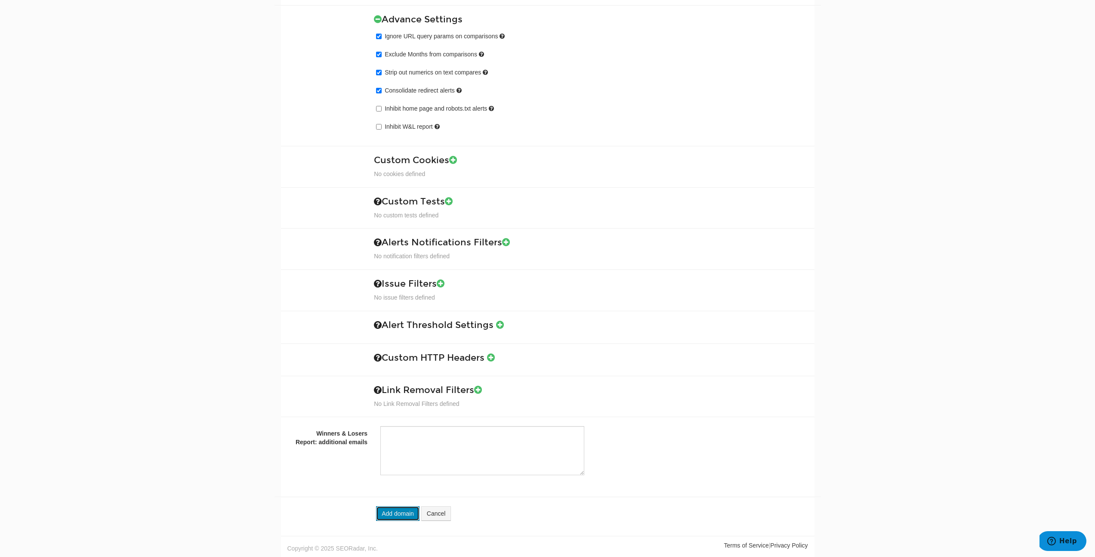
click at [398, 510] on button "Add domain" at bounding box center [397, 513] width 43 height 15
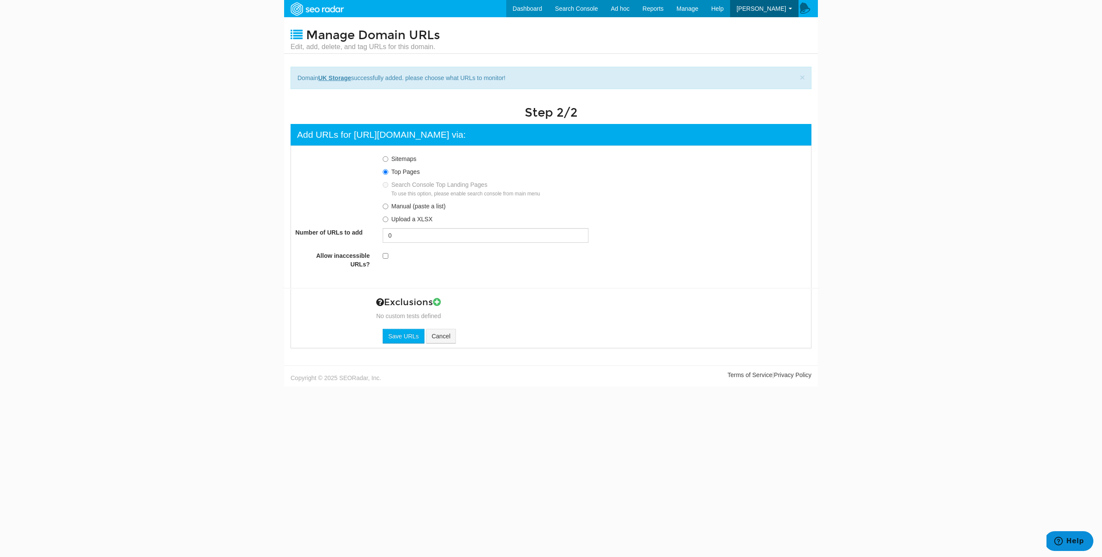
click at [400, 207] on label "Manual (paste a list)" at bounding box center [418, 206] width 54 height 7
click at [388, 207] on input "Manual (paste a list)" at bounding box center [386, 207] width 6 height 6
radio input "true"
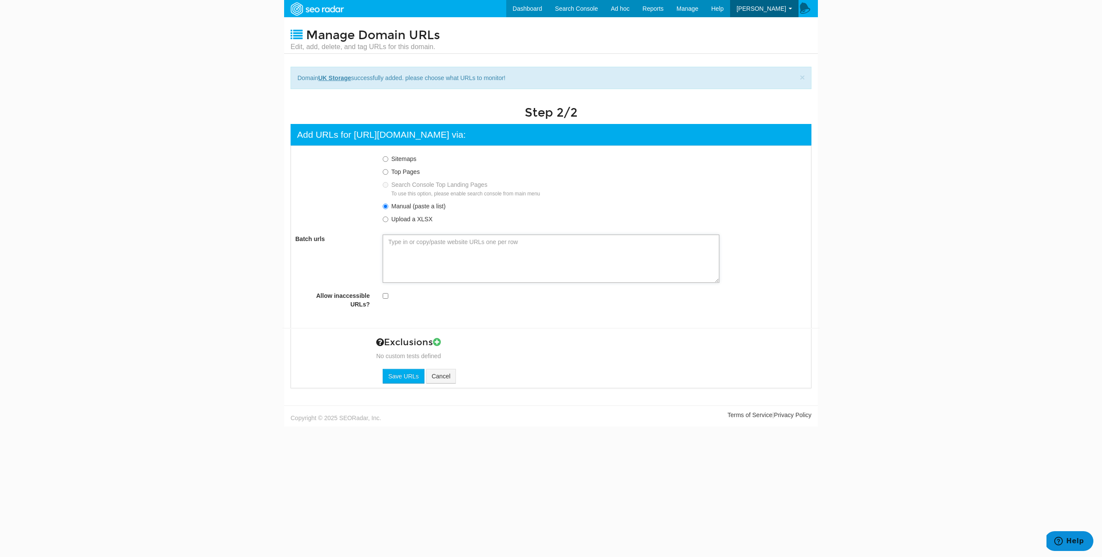
click at [417, 264] on textarea "Batch urls" at bounding box center [551, 259] width 337 height 48
paste textarea "[URL][DOMAIN_NAME]"
type textarea "https://www.ukstoragecompany.co.uk/"
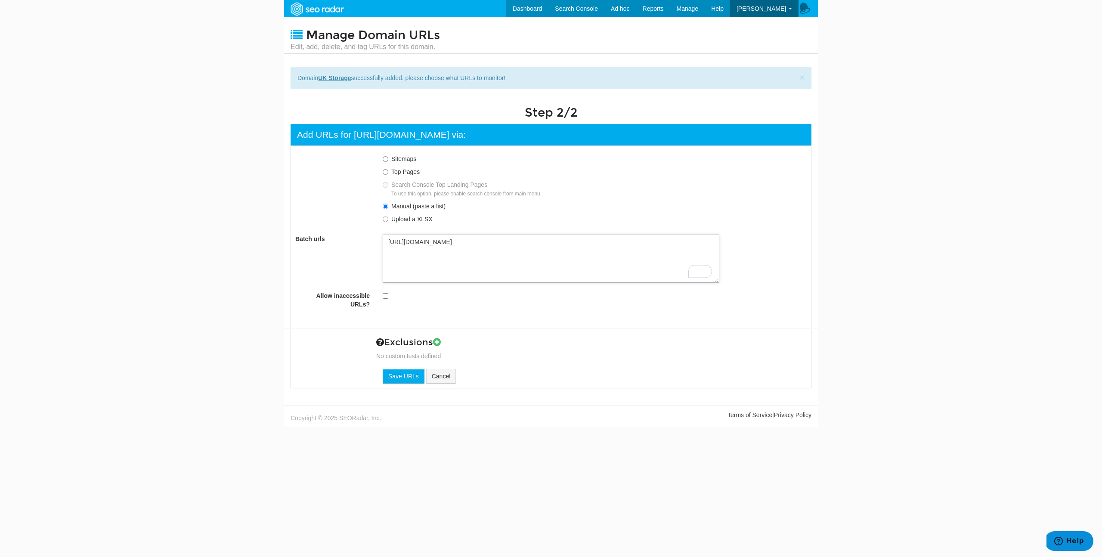
type textarea "https://www.ukstoragecompany.co.uk/"
paste textarea "https://www.ukstoragecompany.co.uk/all-locations/north-devon/barnstaple/#/unit-…"
type textarea "https://www.ukstoragecompany.co.uk/ https://www.ukstoragecompany.co.uk/all-loca…"
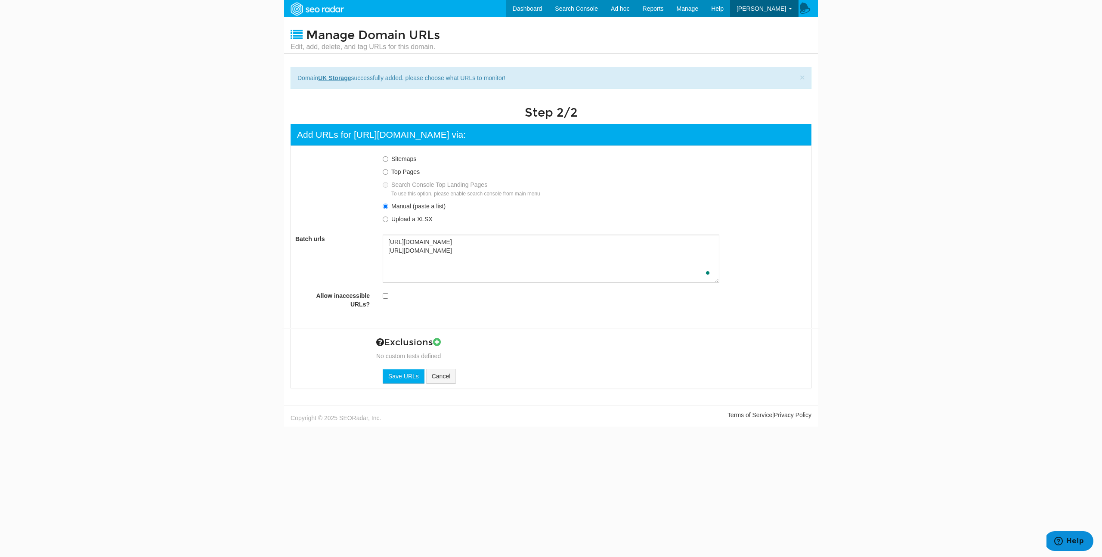
click at [625, 424] on body "Dashboard Search Console Ad hoc Internet Archive Diff tool Mobile vs. Desktop F…" at bounding box center [551, 278] width 1102 height 557
click at [404, 370] on input "Save URLs" at bounding box center [404, 376] width 42 height 15
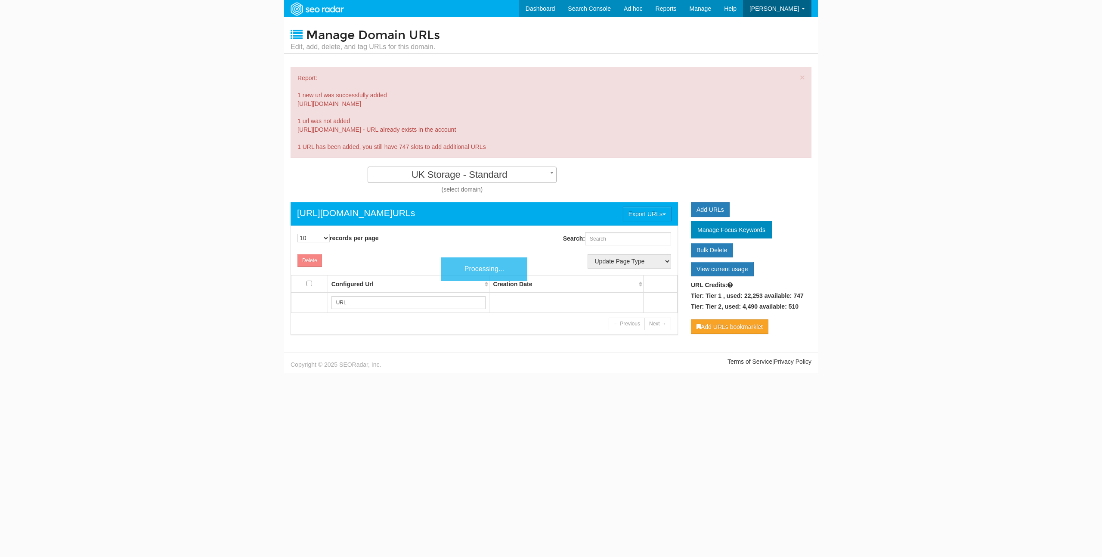
scroll to position [9, 0]
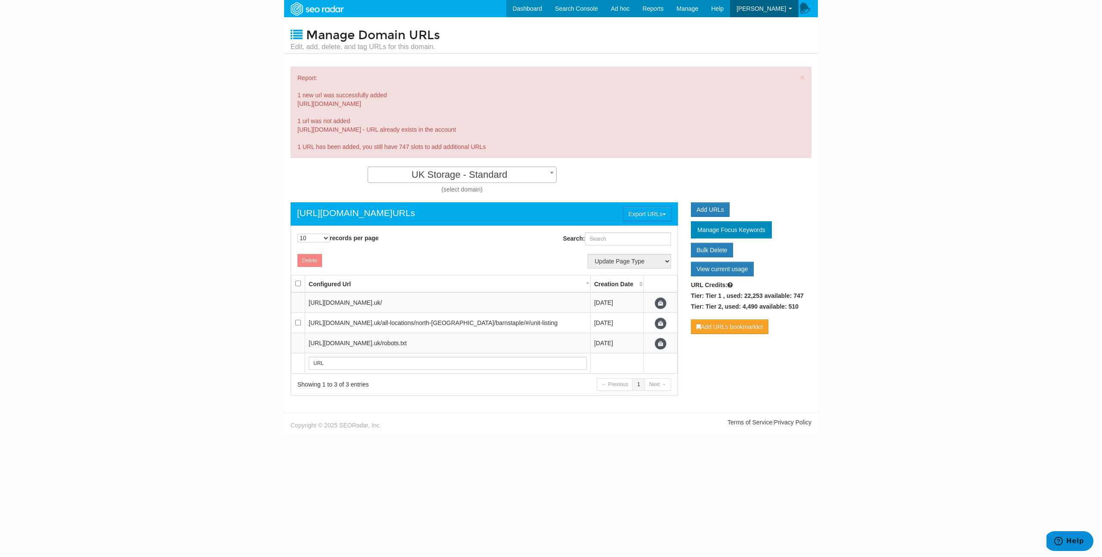
click at [390, 171] on span "UK Storage - Standard" at bounding box center [462, 175] width 188 height 12
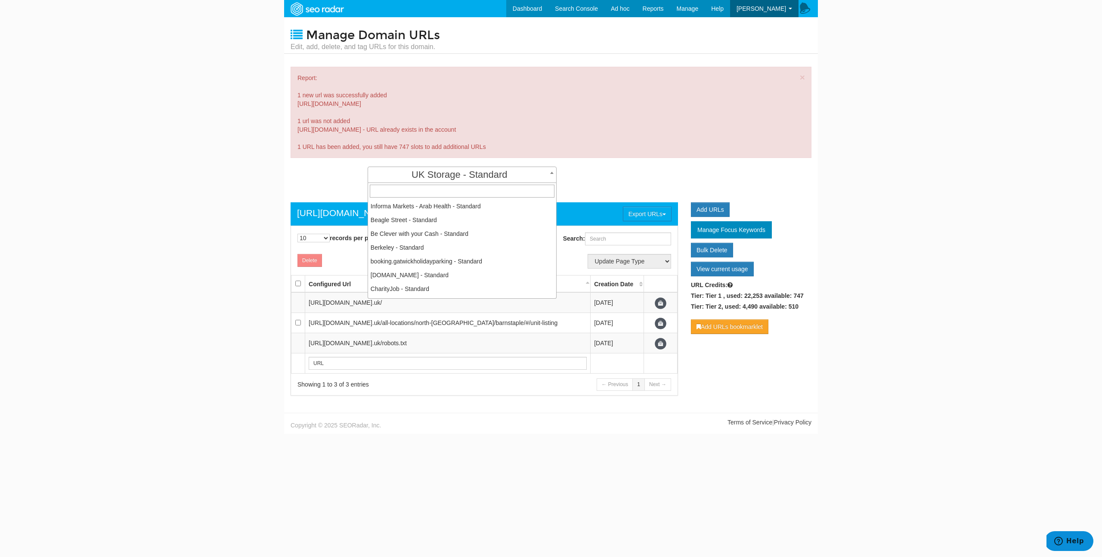
scroll to position [601, 0]
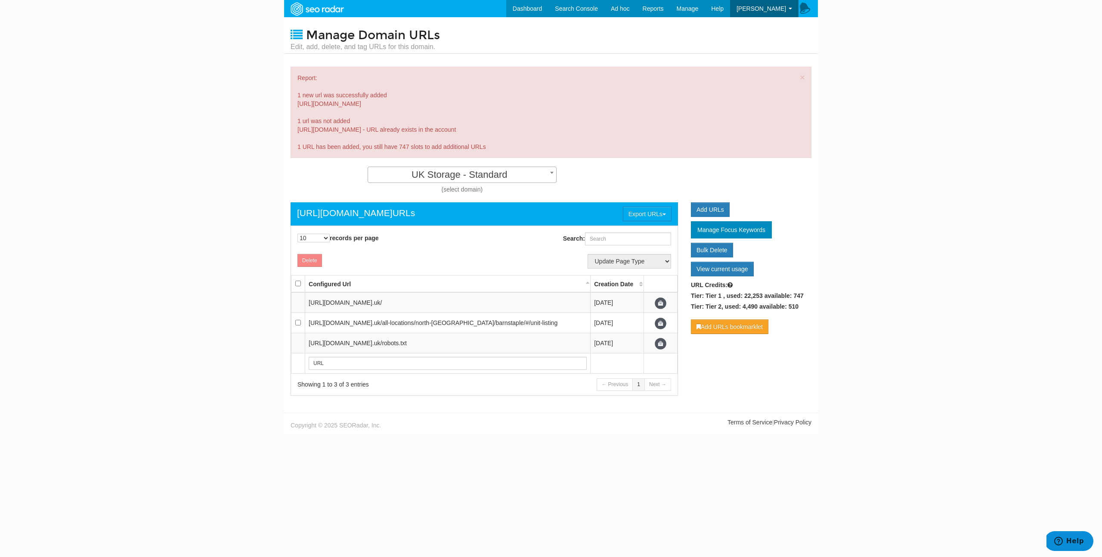
click at [305, 168] on div "Informa Markets - Arab Health - Standard Beagle Street - Standard Be Clever wit…" at bounding box center [462, 180] width 343 height 27
click at [209, 64] on body "Dashboard Search Console Ad hoc Internet Archive Diff tool Mobile vs. Desktop F…" at bounding box center [551, 278] width 1102 height 557
click at [315, 6] on img at bounding box center [316, 8] width 59 height 15
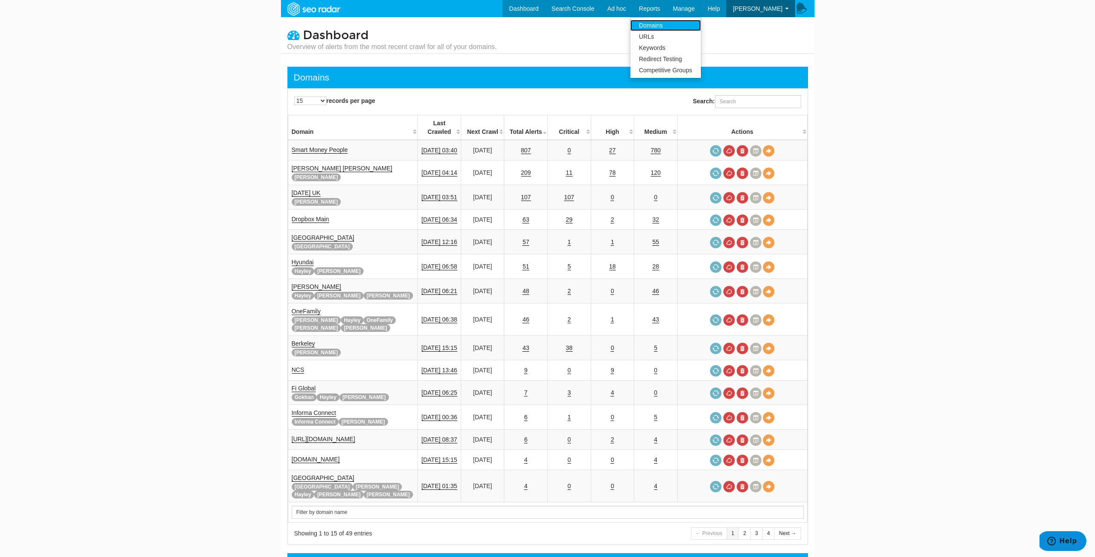
click at [671, 28] on link "Domains" at bounding box center [666, 25] width 71 height 11
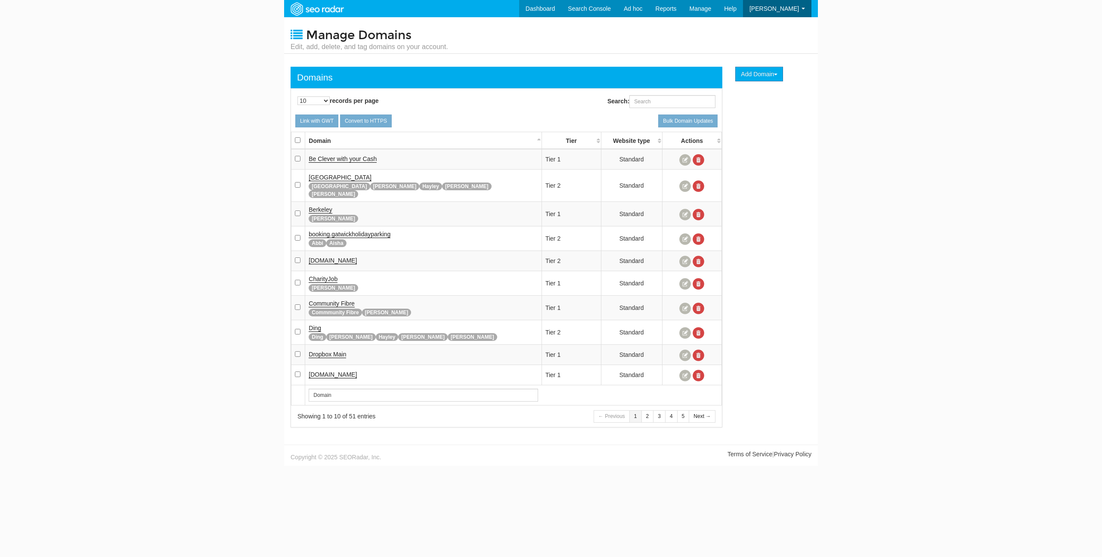
scroll to position [34, 0]
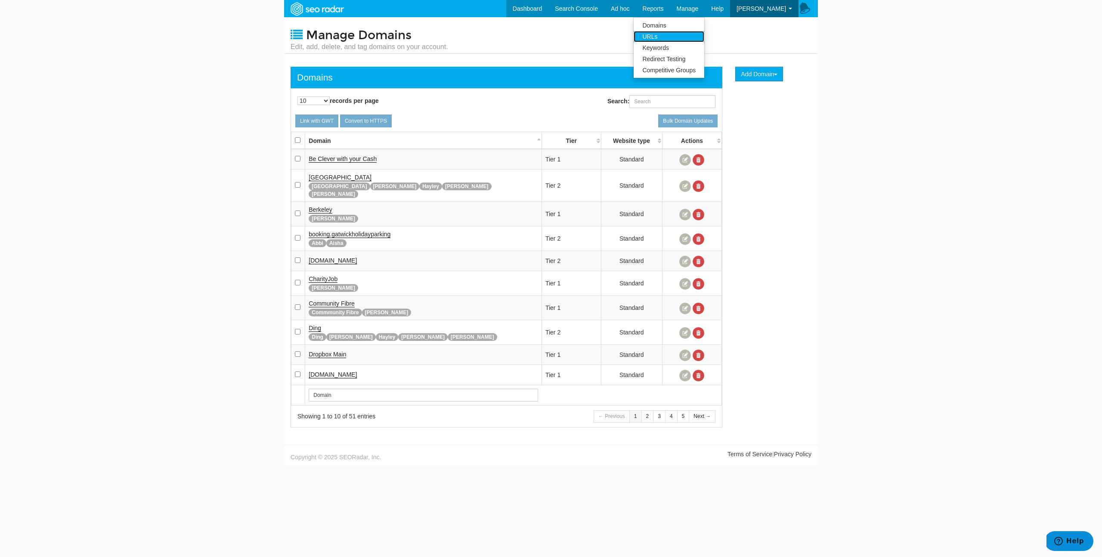
click at [676, 37] on link "URLs" at bounding box center [669, 36] width 71 height 11
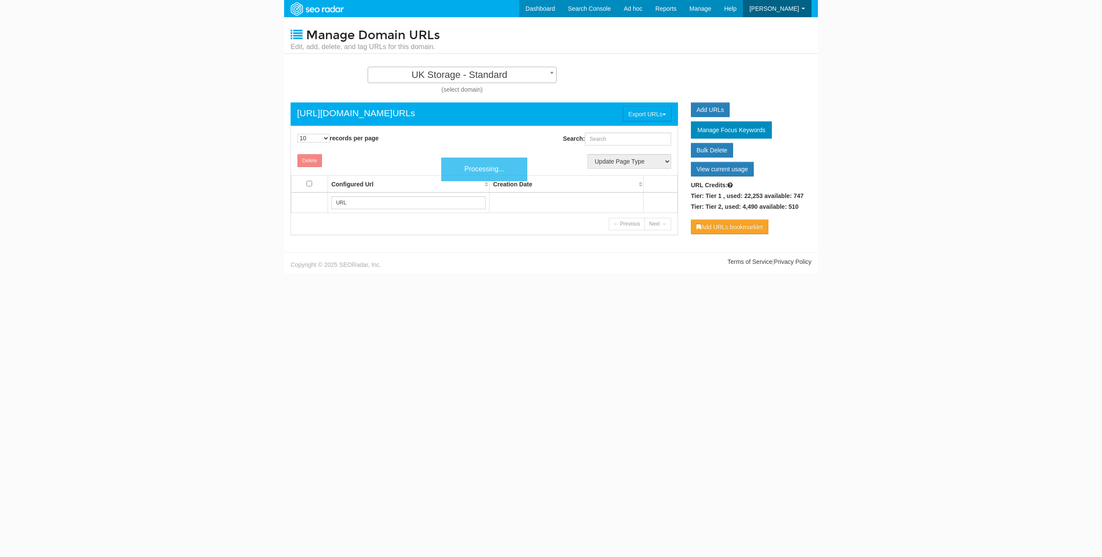
scroll to position [9, 0]
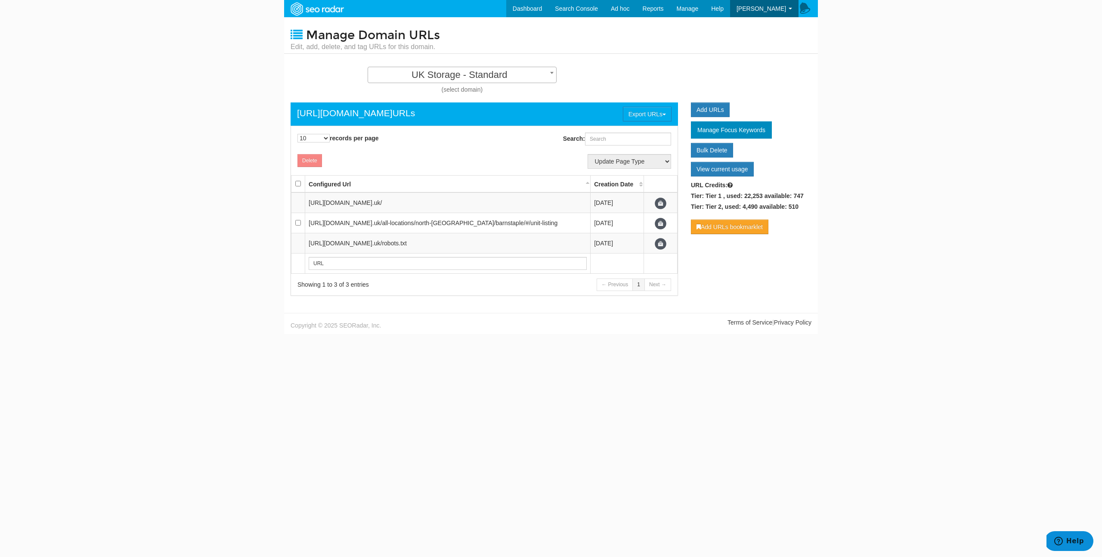
click at [487, 76] on span "UK Storage - Standard" at bounding box center [462, 75] width 188 height 12
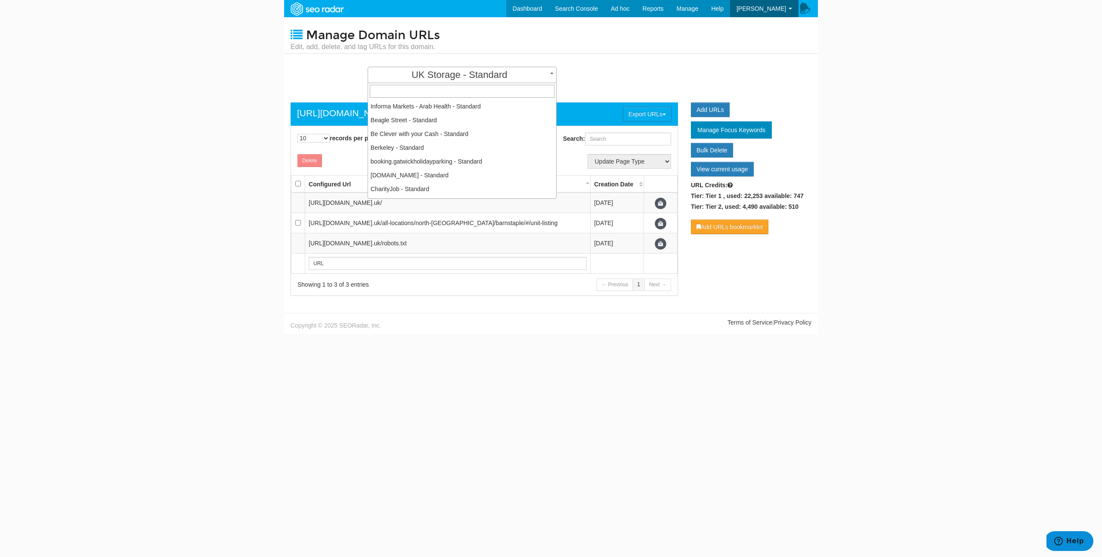
scroll to position [601, 0]
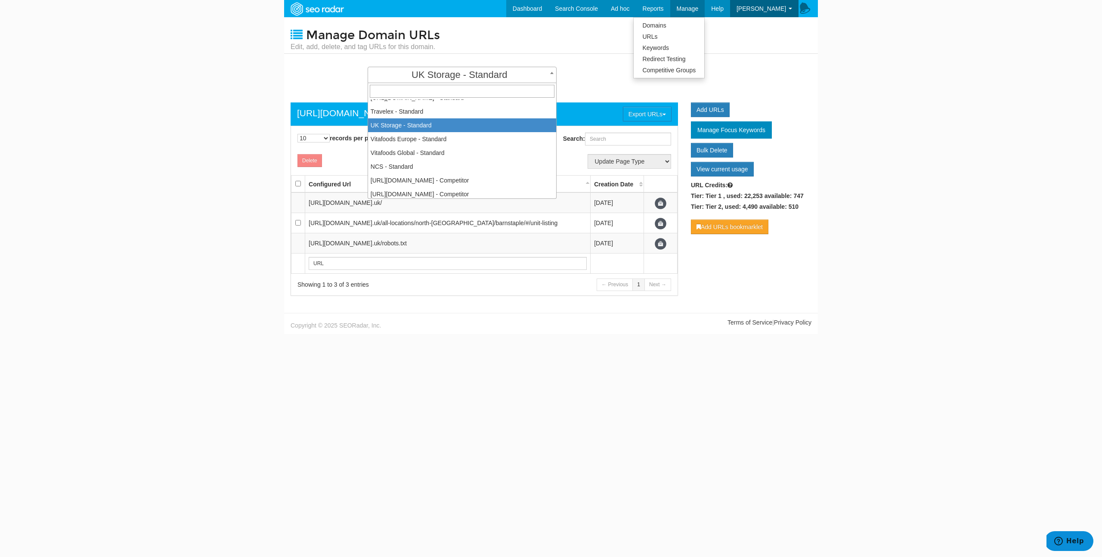
click at [686, 12] on link "Manage" at bounding box center [687, 8] width 35 height 17
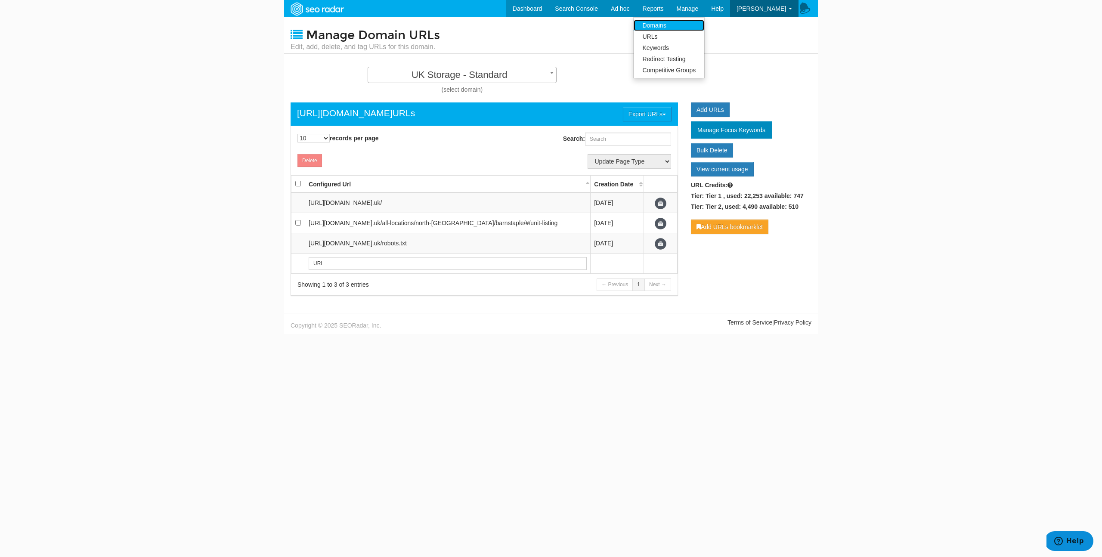
click at [675, 27] on link "Domains" at bounding box center [669, 25] width 71 height 11
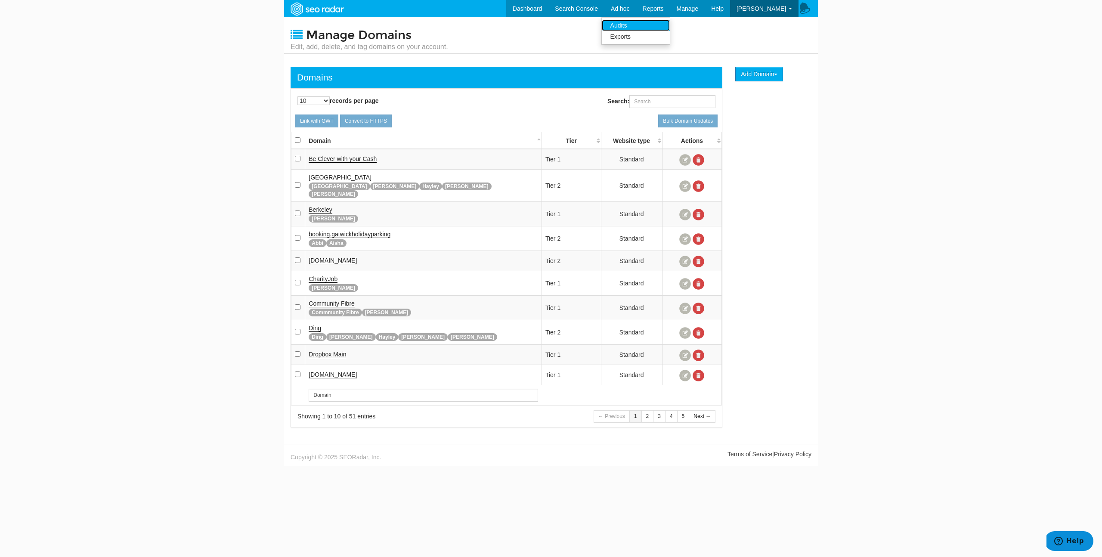
click at [662, 27] on link "Audits" at bounding box center [636, 25] width 68 height 11
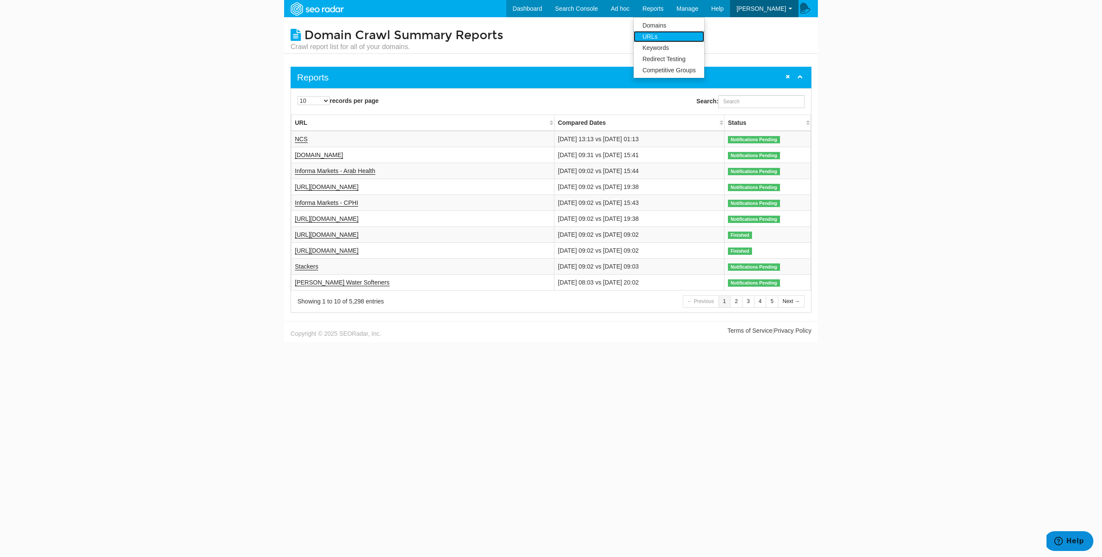
click at [678, 36] on link "URLs" at bounding box center [669, 36] width 71 height 11
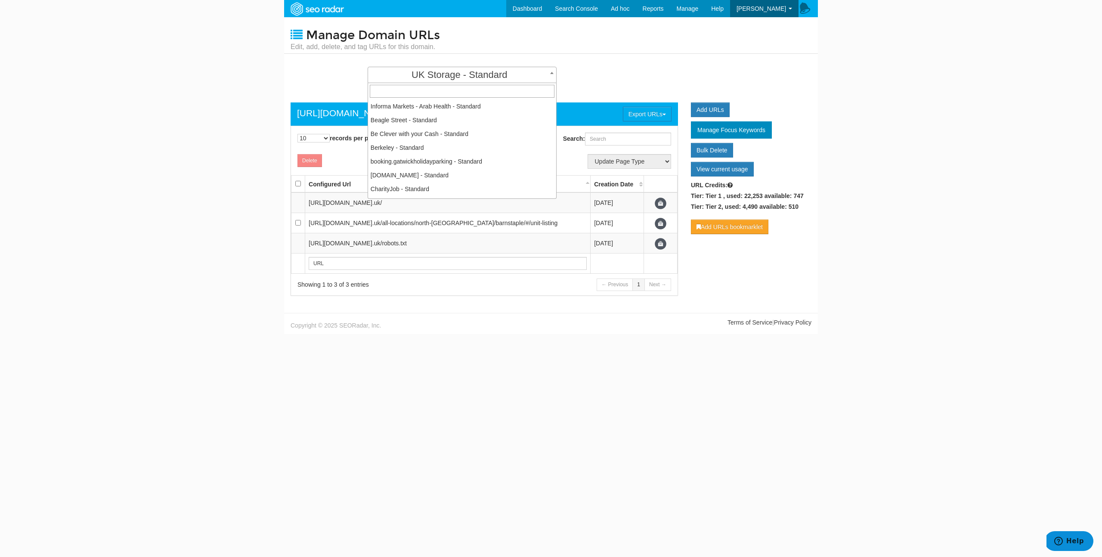
scroll to position [601, 0]
click at [488, 69] on span "UK Storage - Standard" at bounding box center [462, 75] width 188 height 12
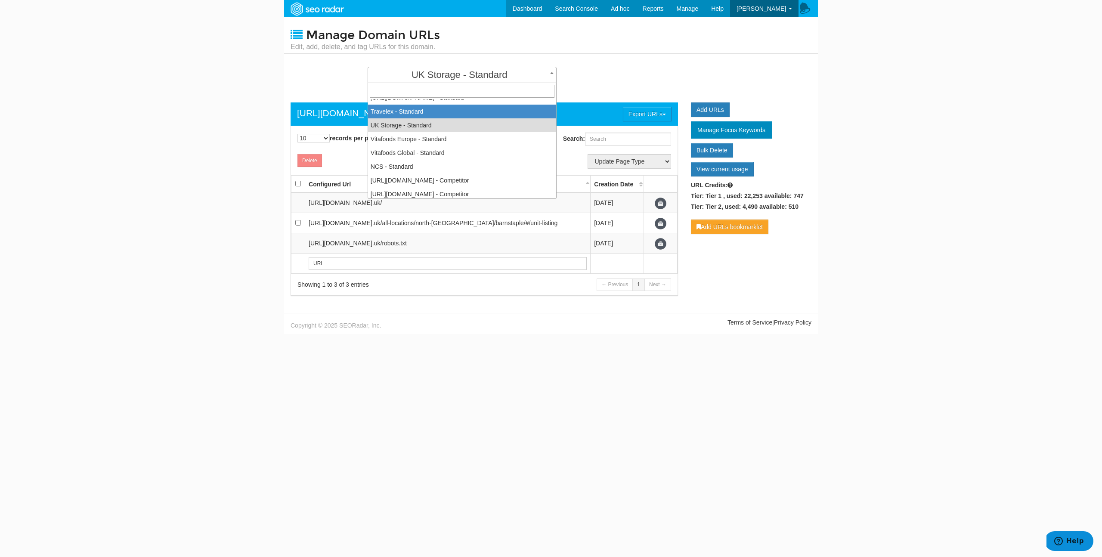
select select "15306"
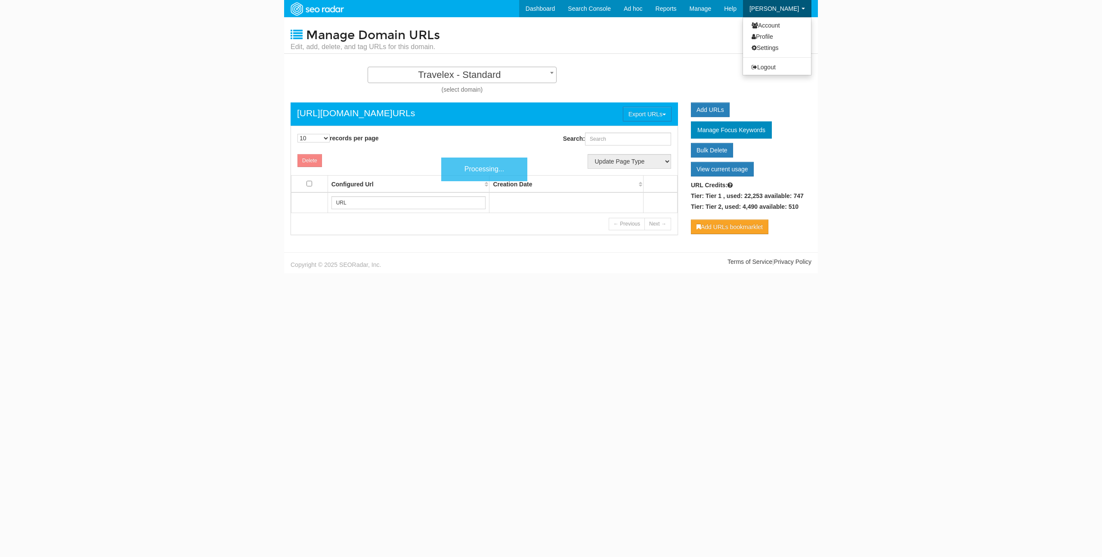
scroll to position [9, 0]
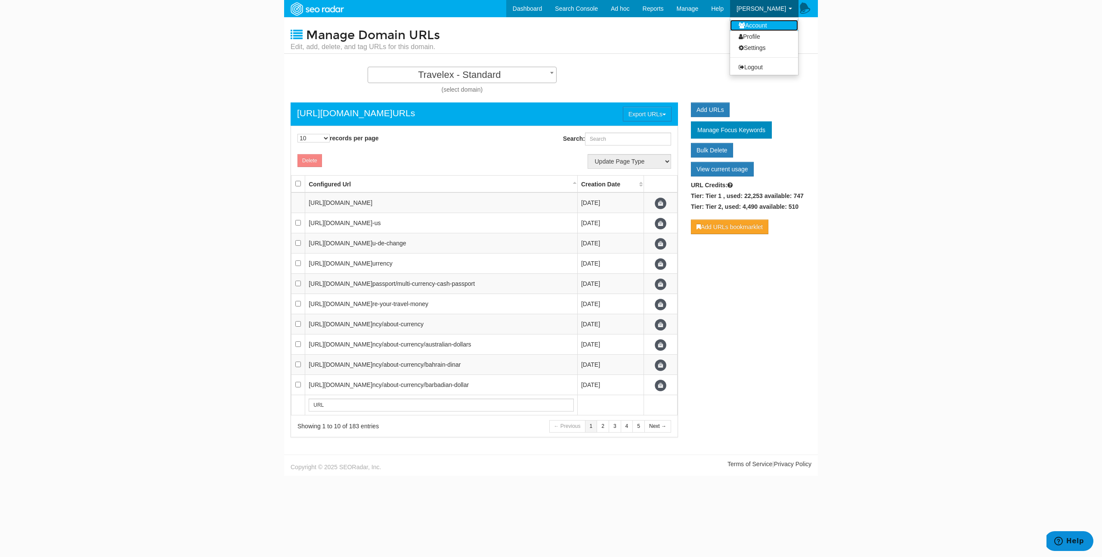
click at [776, 29] on link "Account" at bounding box center [764, 25] width 68 height 11
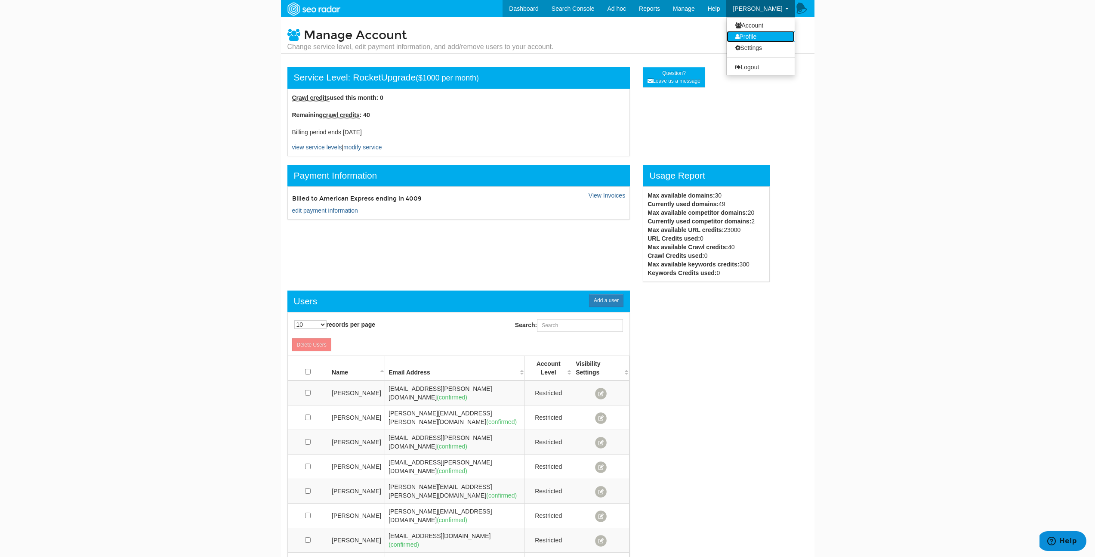
click at [759, 37] on link "Profile" at bounding box center [761, 36] width 68 height 11
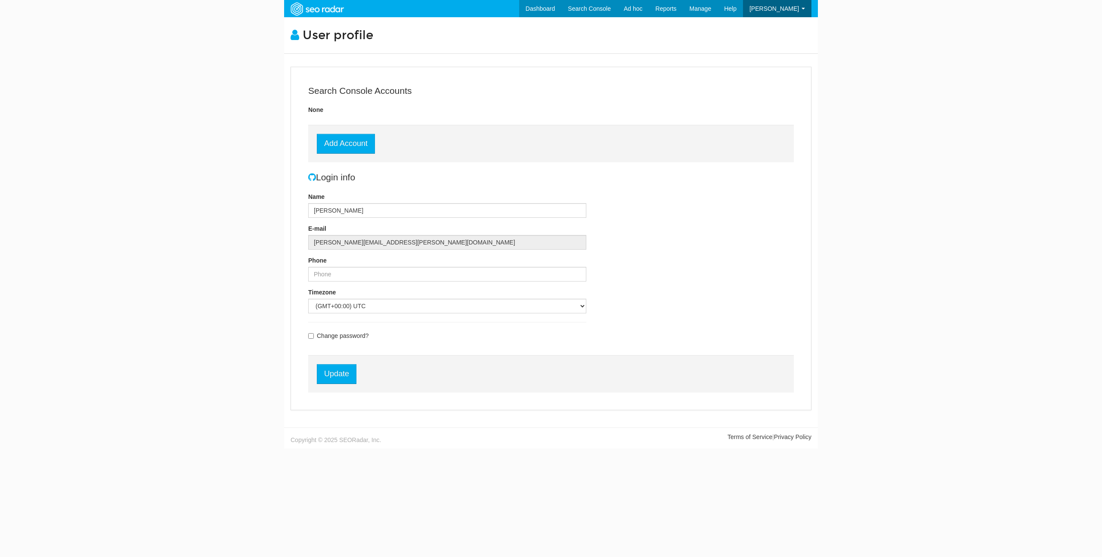
scroll to position [34, 0]
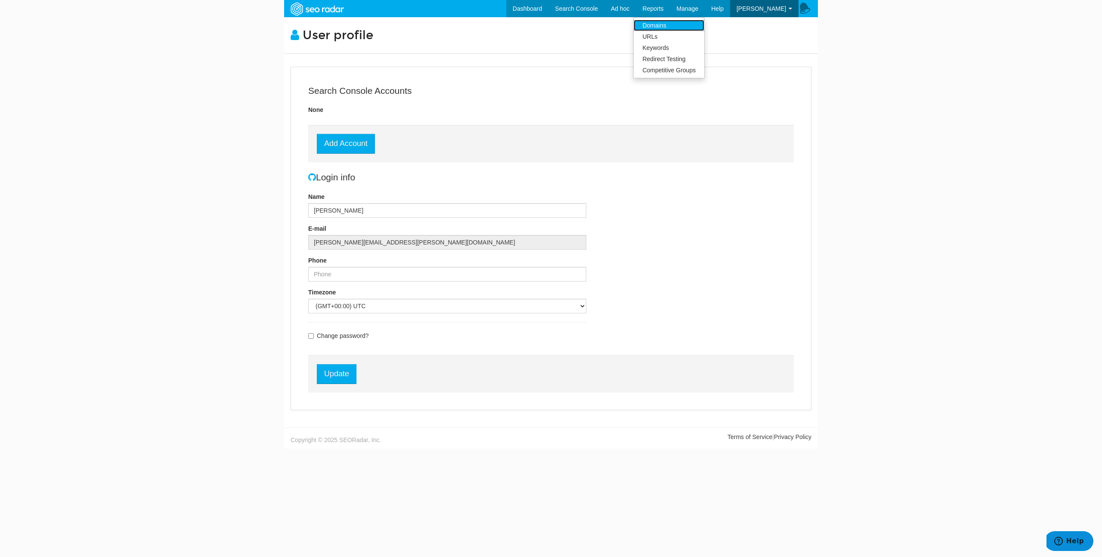
click at [692, 26] on link "Domains" at bounding box center [669, 25] width 71 height 11
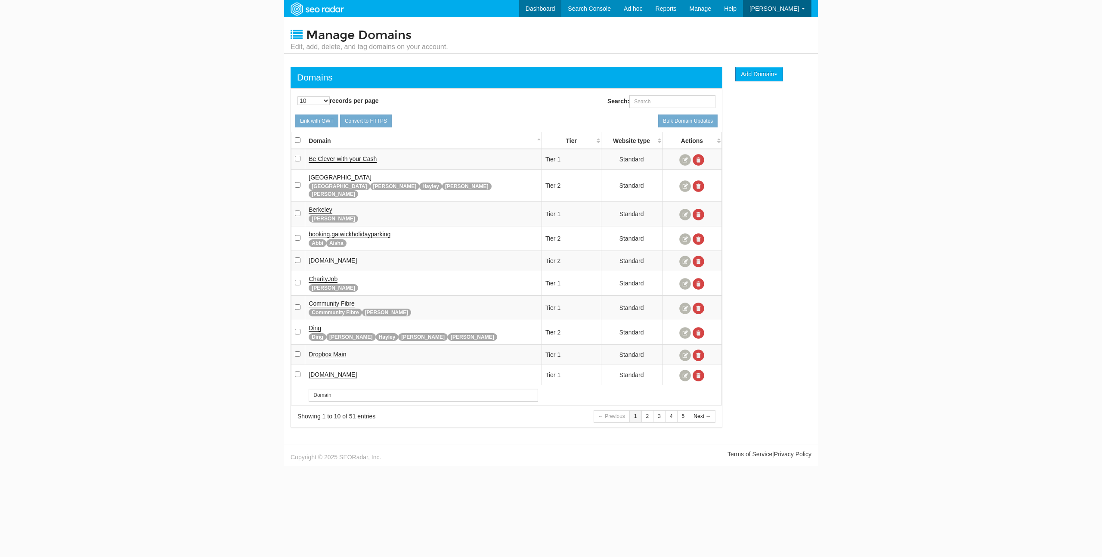
scroll to position [34, 0]
click at [546, 6] on link "Dashboard" at bounding box center [540, 8] width 43 height 17
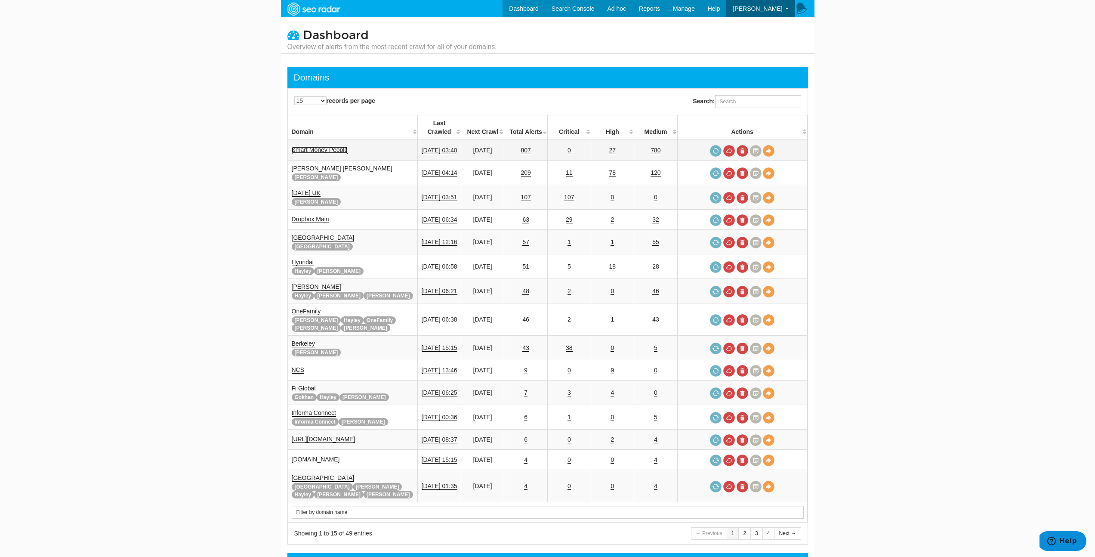
click at [330, 146] on link "Smart Money People" at bounding box center [320, 149] width 56 height 7
